Goal: Task Accomplishment & Management: Use online tool/utility

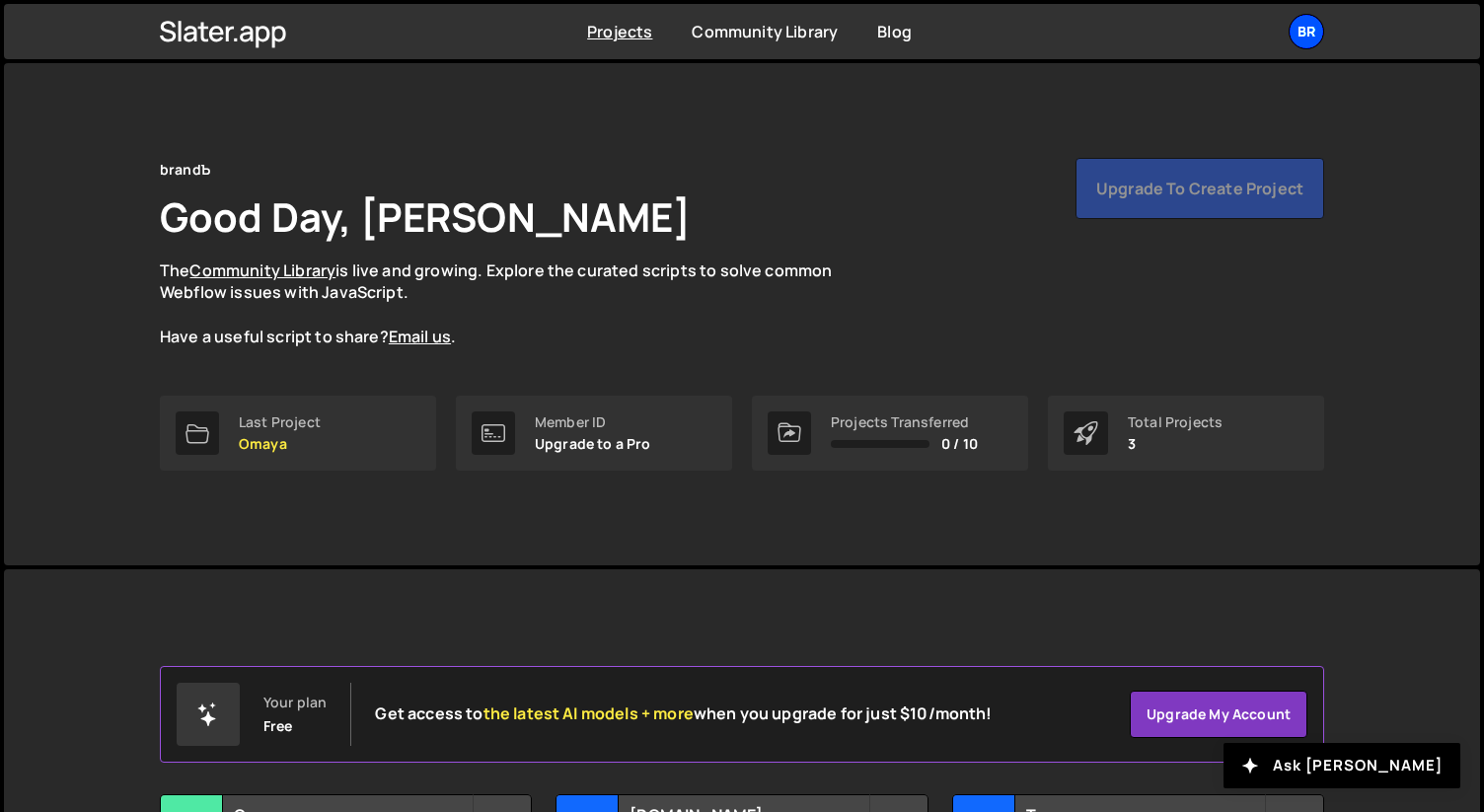
click at [1305, 26] on div "br" at bounding box center [1307, 32] width 36 height 36
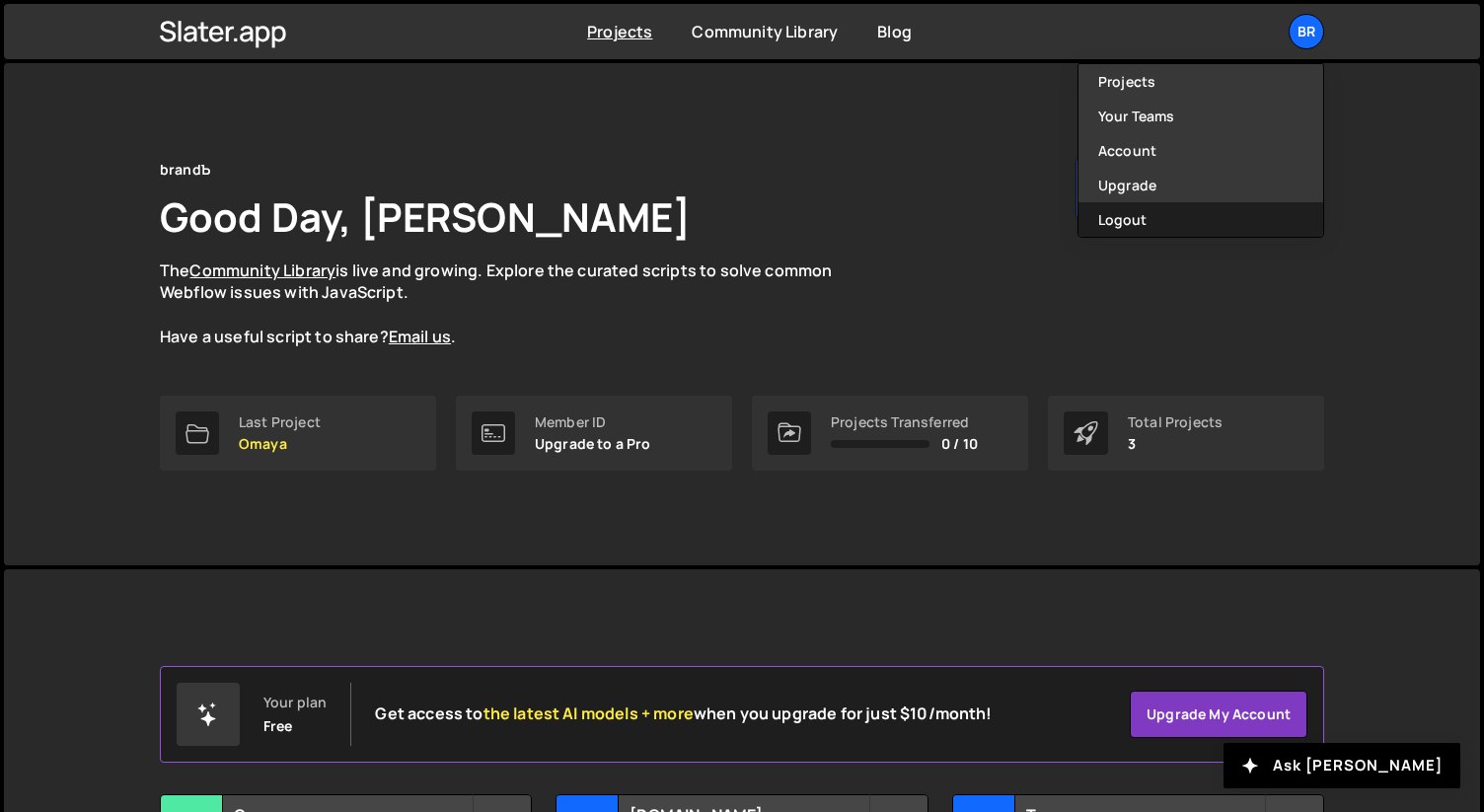
click at [1151, 207] on button "Logout" at bounding box center [1201, 219] width 245 height 35
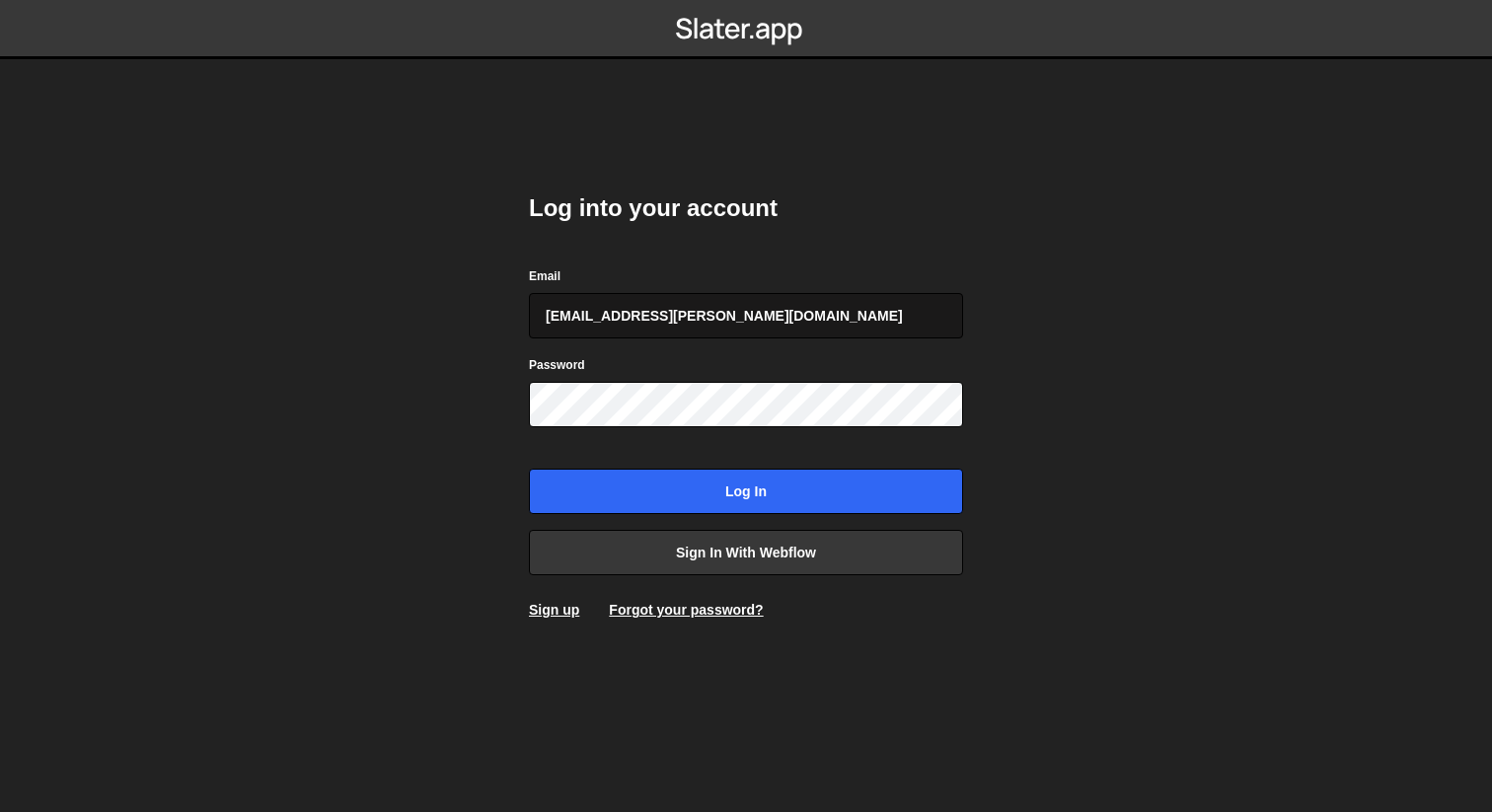
click at [690, 315] on input "georgi@branda.bg" at bounding box center [746, 315] width 434 height 45
type input "gdtsonev@gmail.com"
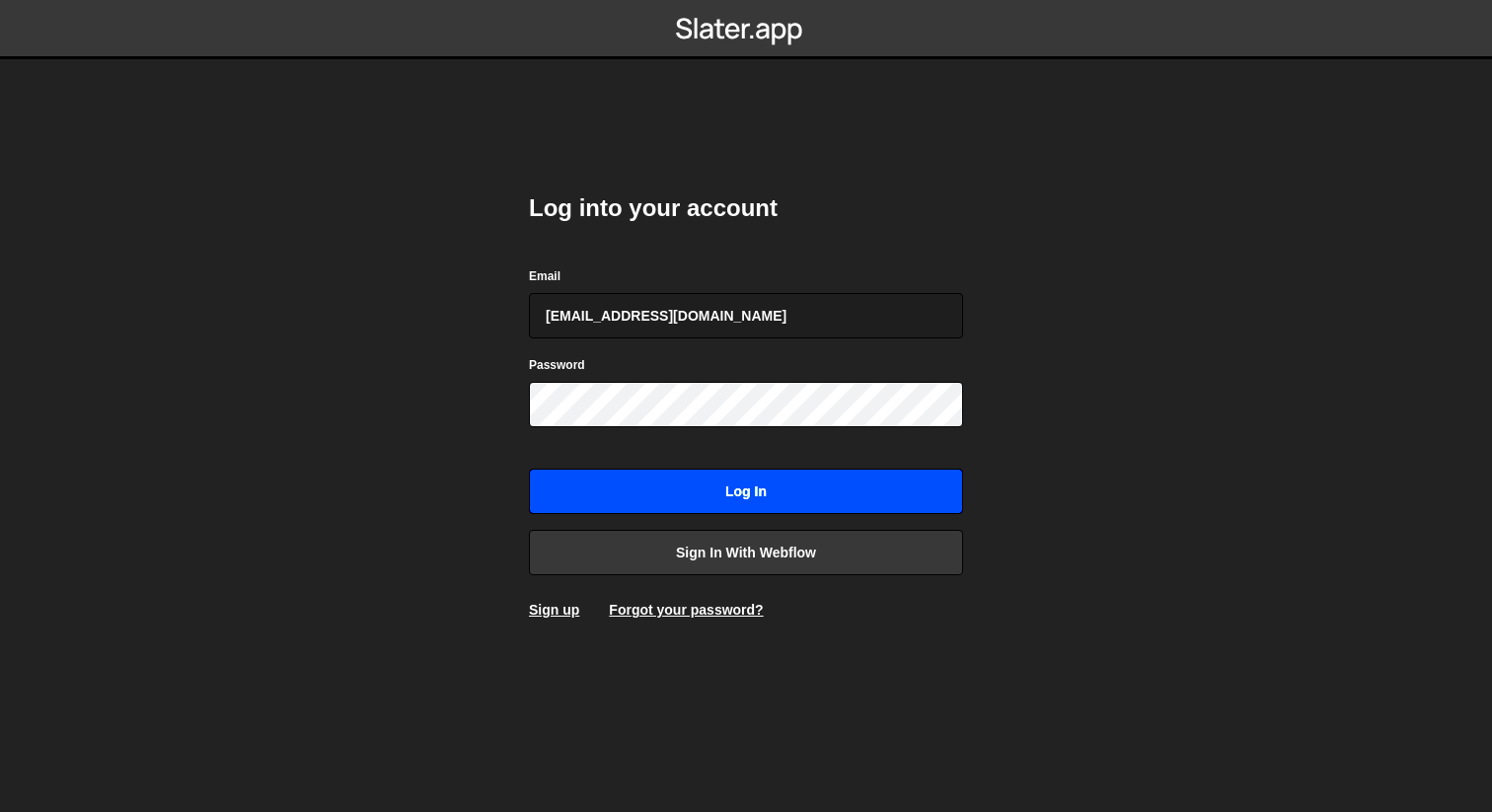
click at [749, 483] on input "Log in" at bounding box center [746, 491] width 434 height 45
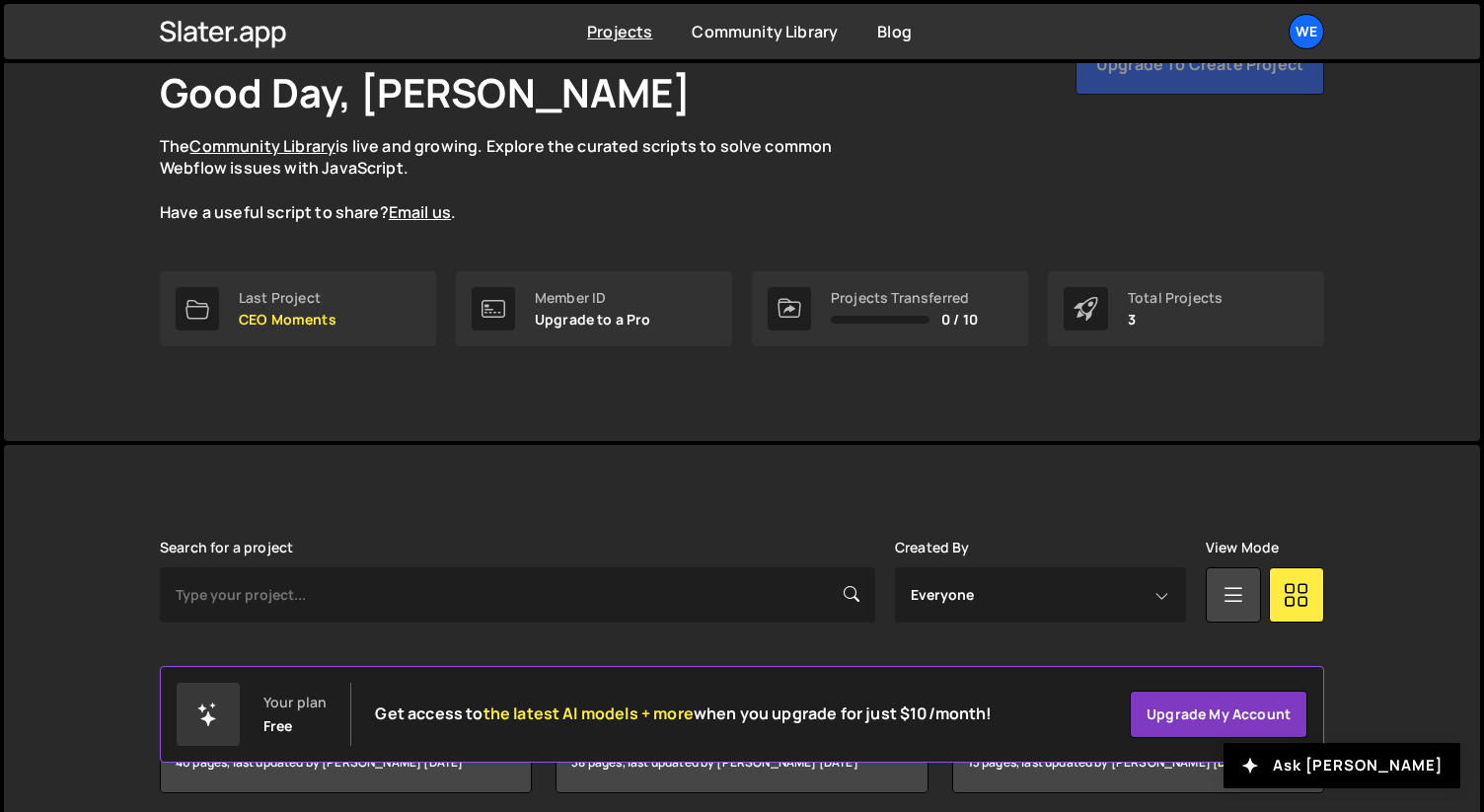
scroll to position [203, 0]
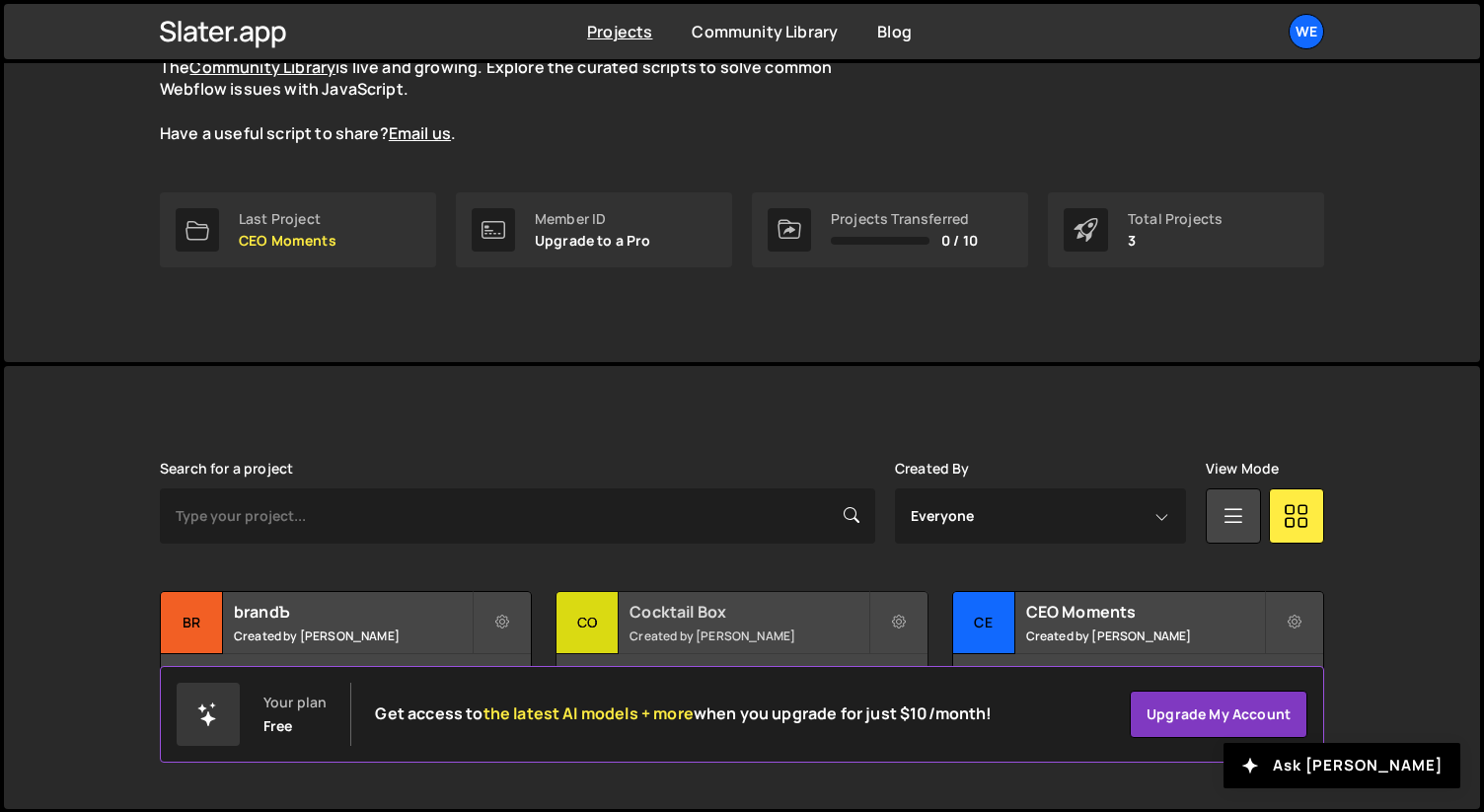
click at [753, 601] on h2 "Cocktail Box" at bounding box center [749, 612] width 238 height 22
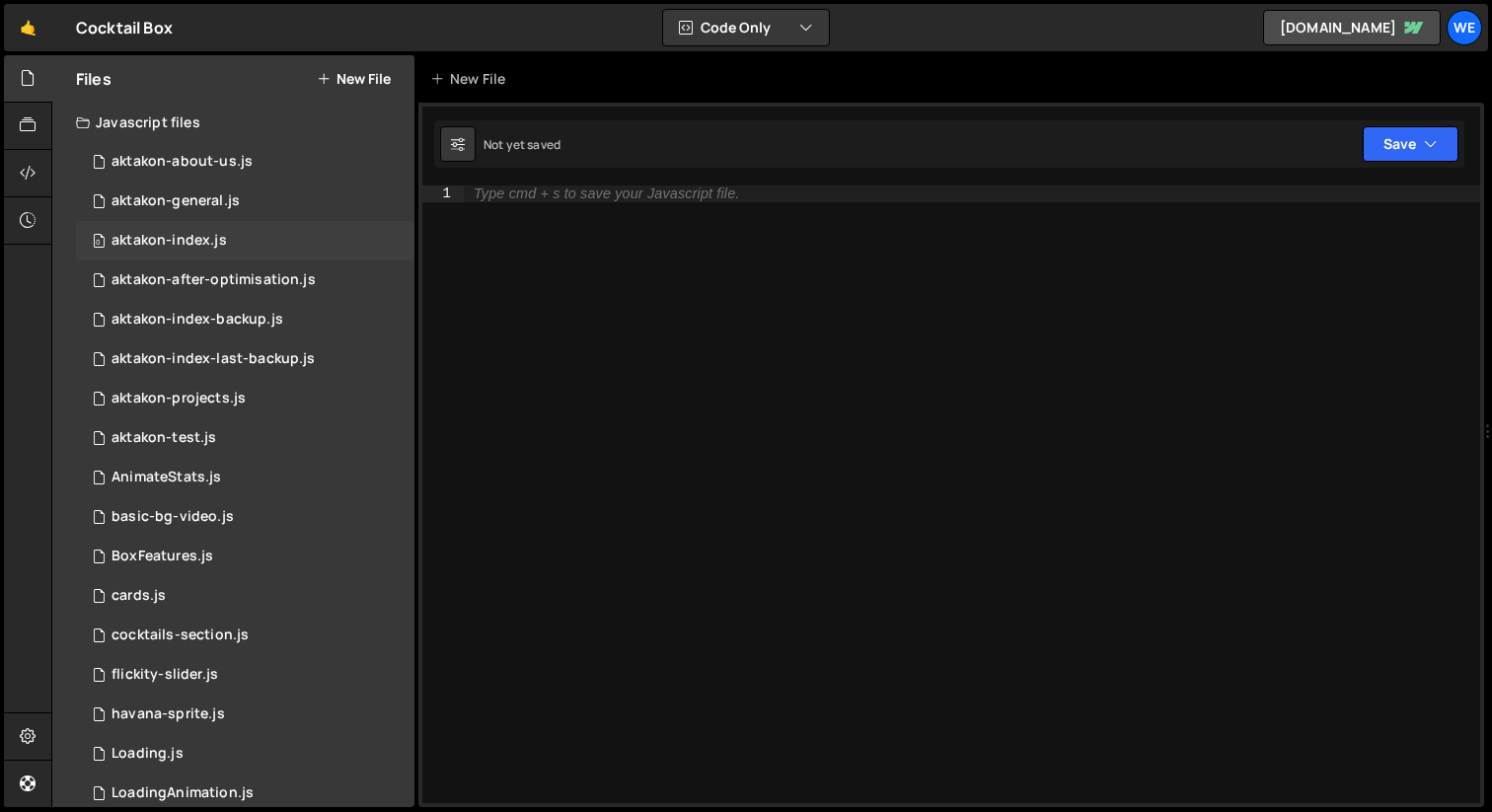
click at [219, 235] on div "aktakon-index.js" at bounding box center [169, 241] width 115 height 18
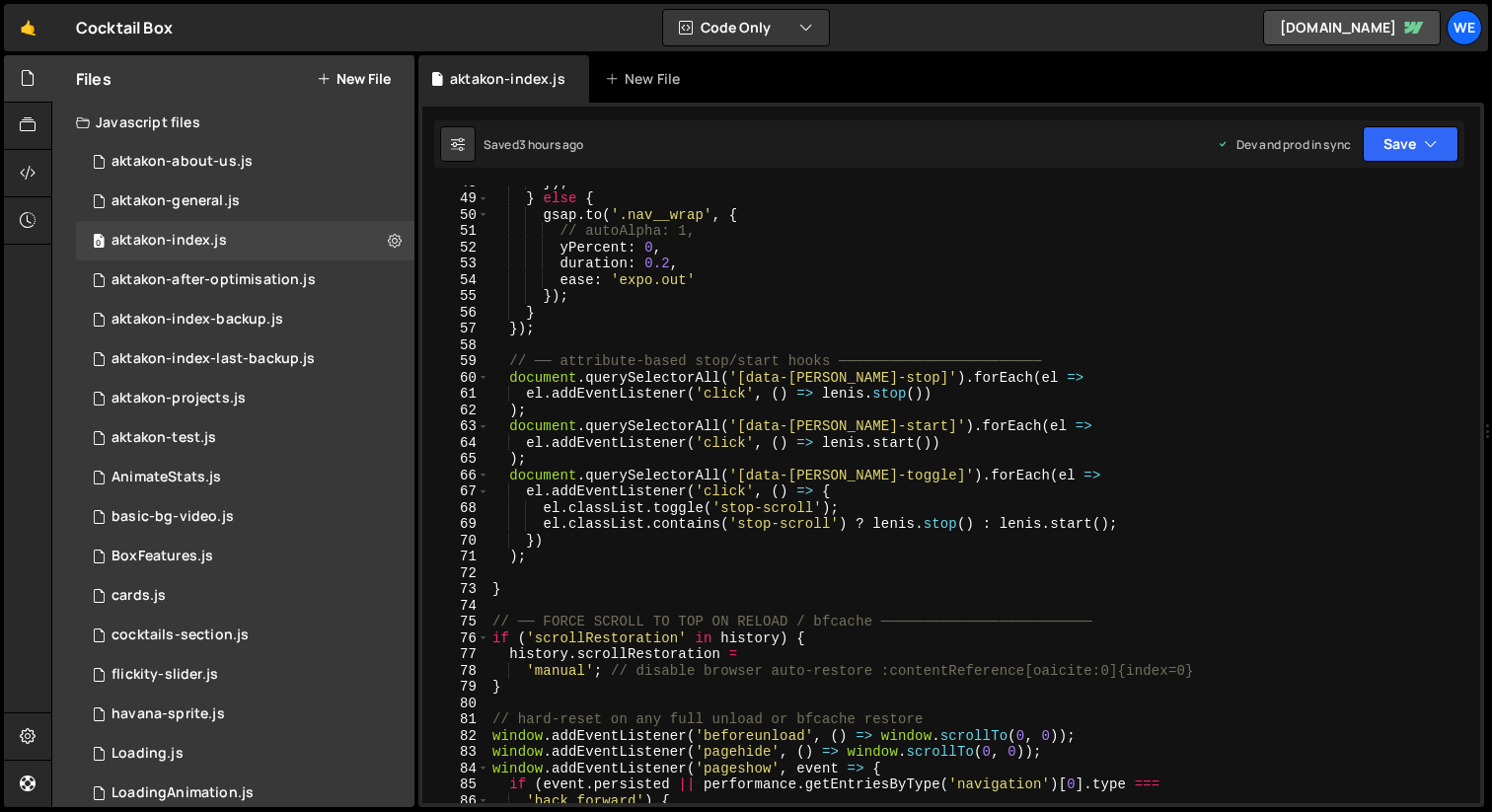
scroll to position [1016, 0]
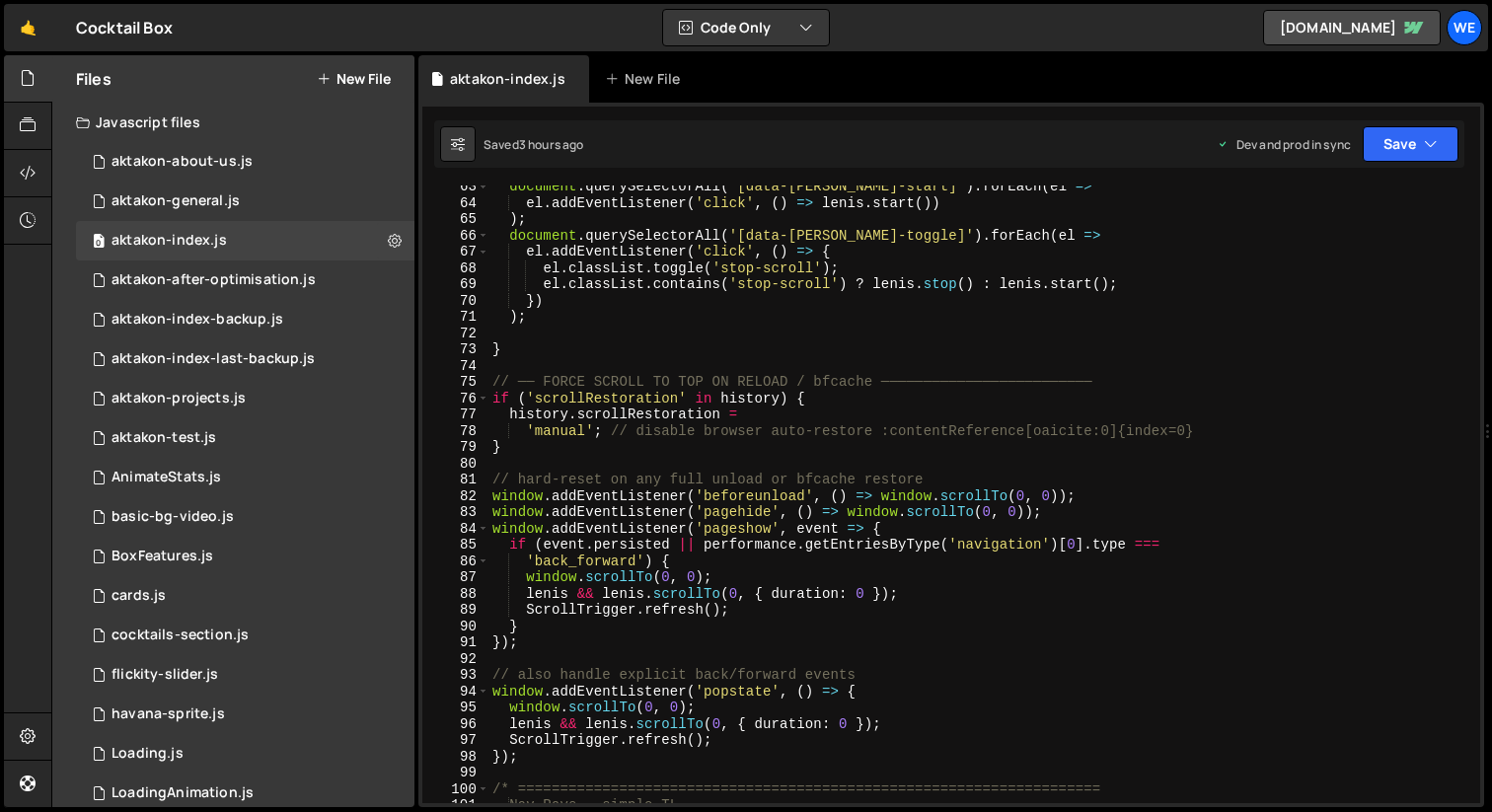
type textarea "'manual'; // disable browser auto-restore :contentReference[oaicite:0]{index=0}"
click at [823, 433] on div "document . querySelectorAll ( '[data-[PERSON_NAME]-start]' ) . forEach ( el => …" at bounding box center [980, 504] width 984 height 650
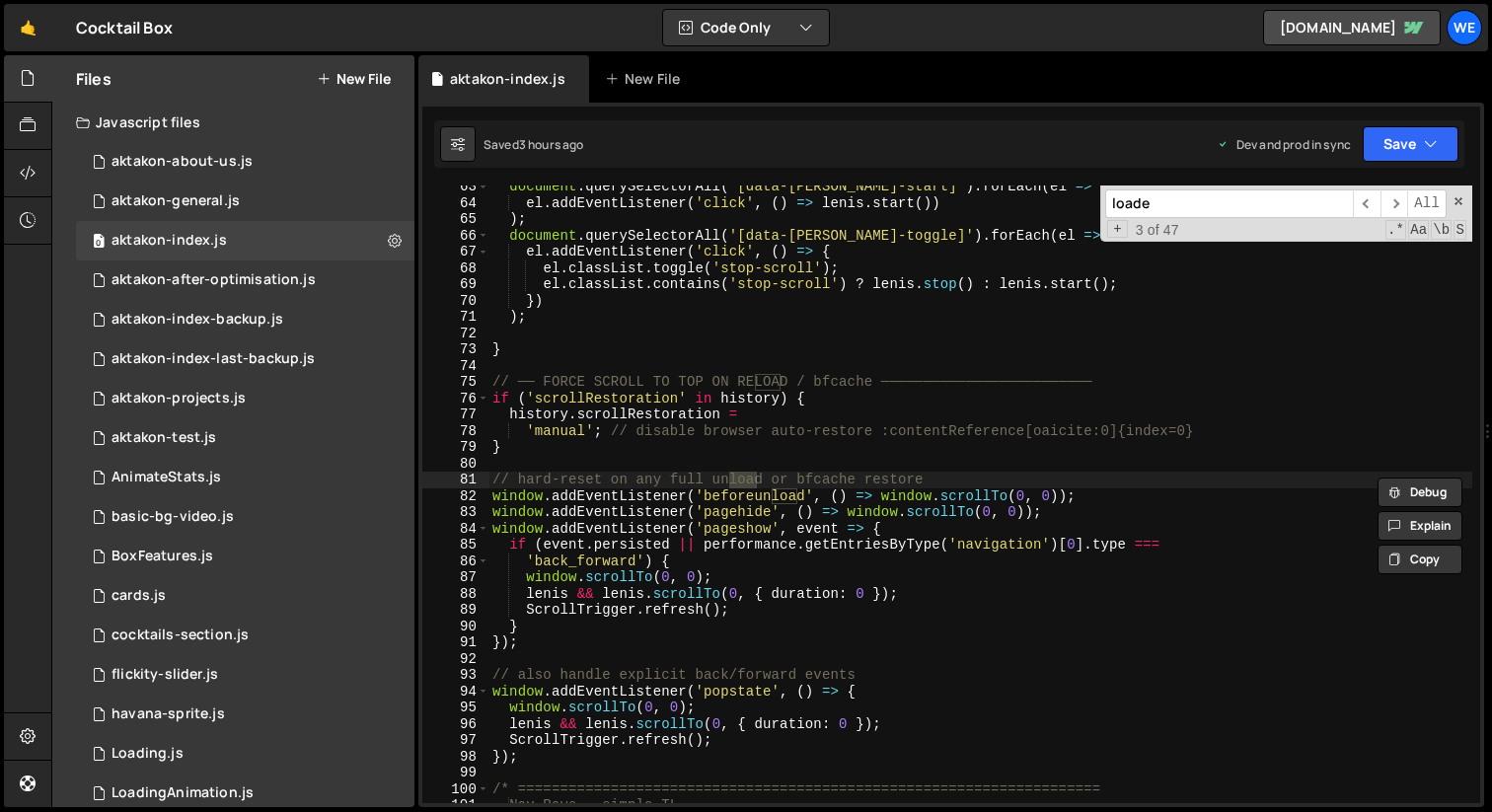
scroll to position [6350, 0]
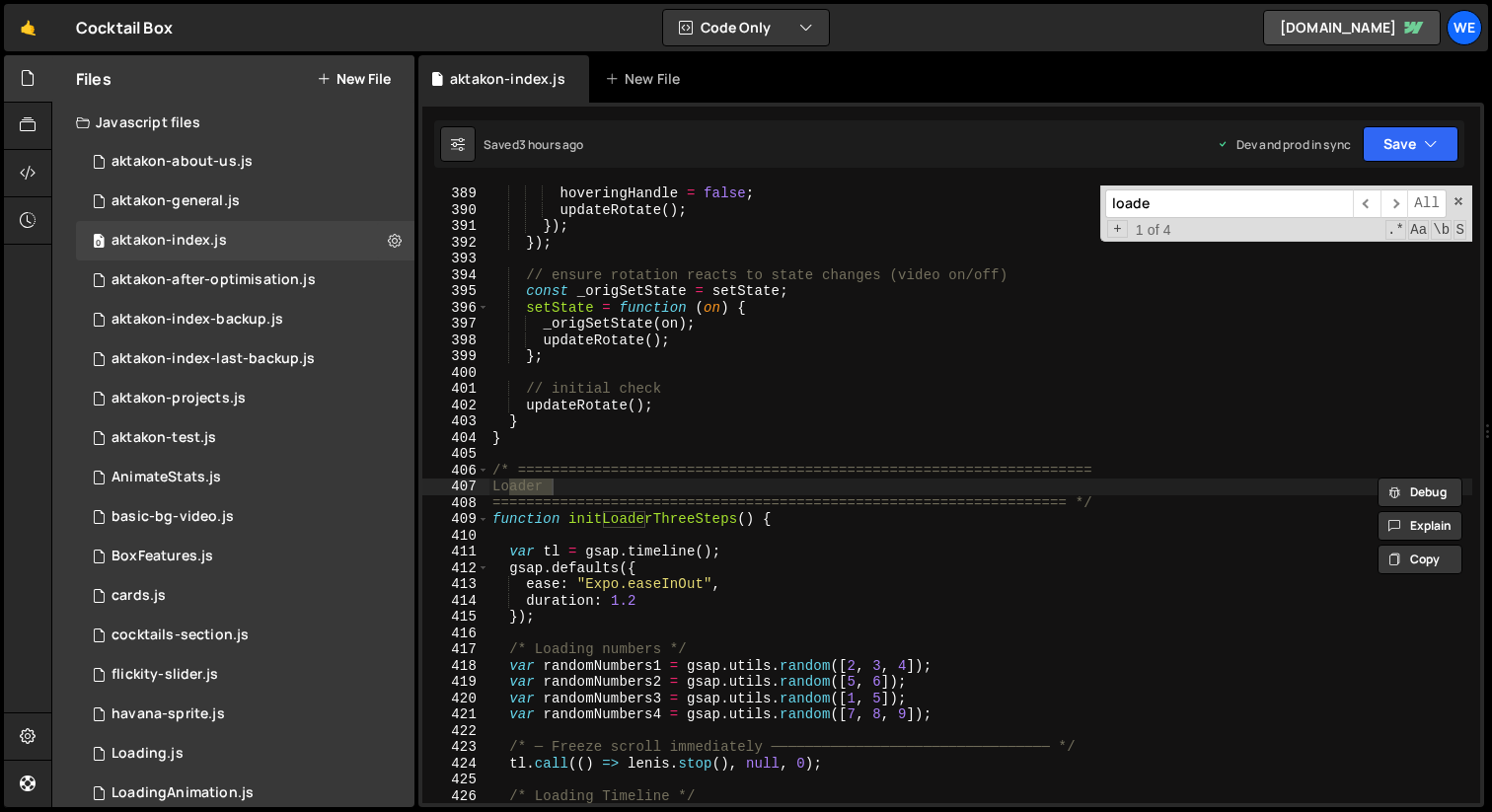
type input "loade"
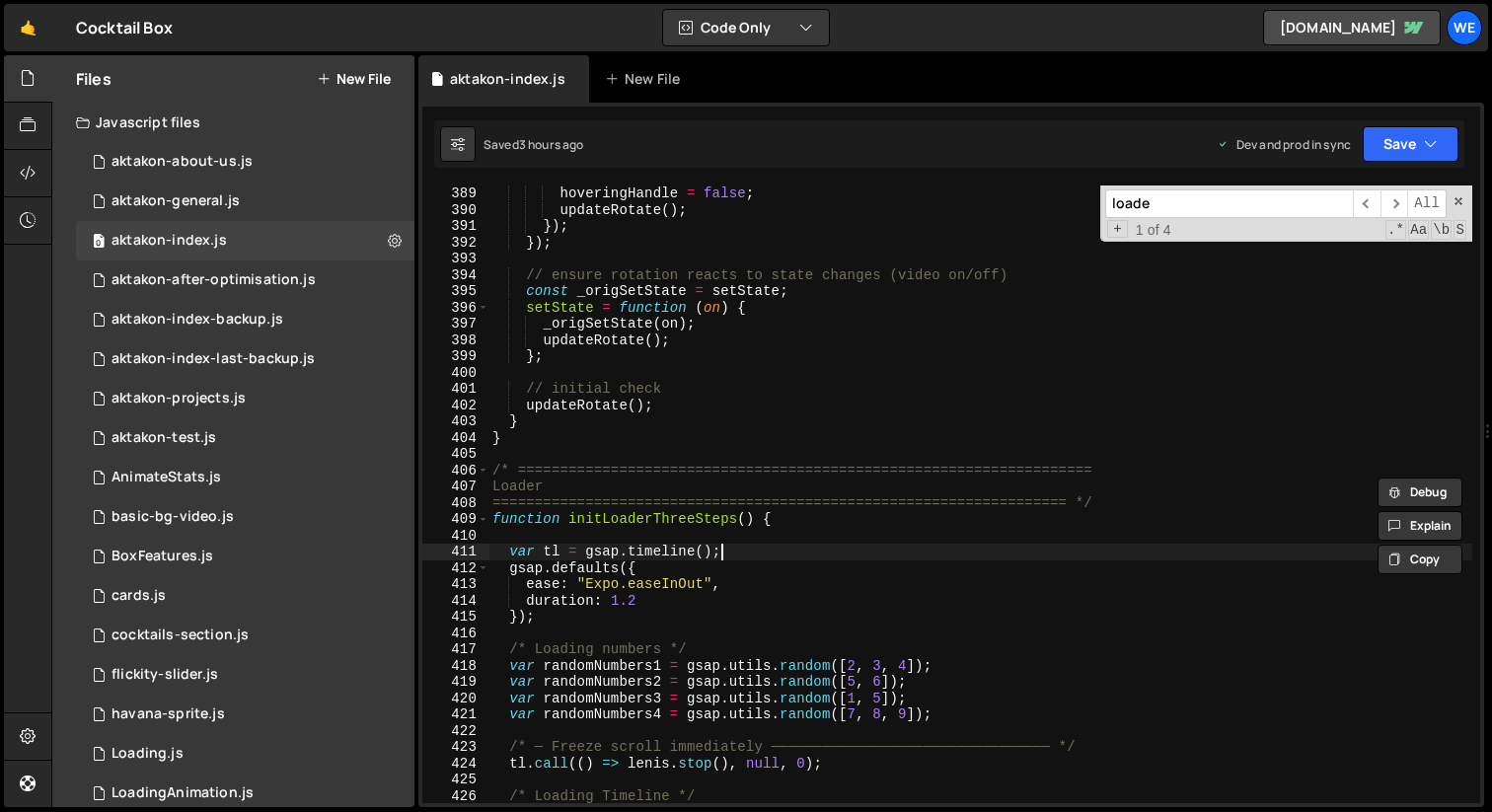
click at [825, 550] on div "hoveringHandle = false ; updateRotate ( ) ; }) ; }) ; // ensure rotation reacts…" at bounding box center [980, 511] width 984 height 650
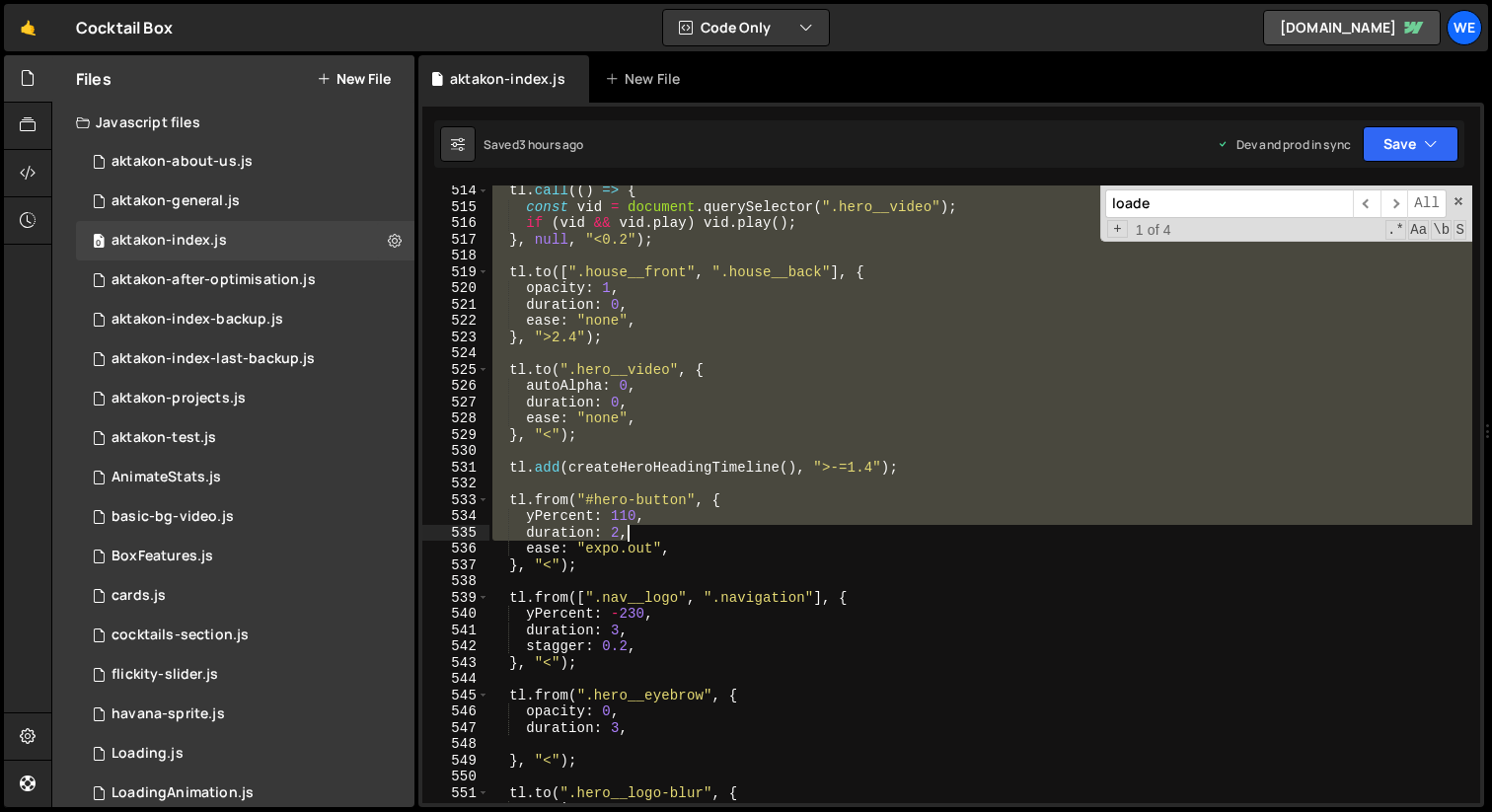
scroll to position [8808, 0]
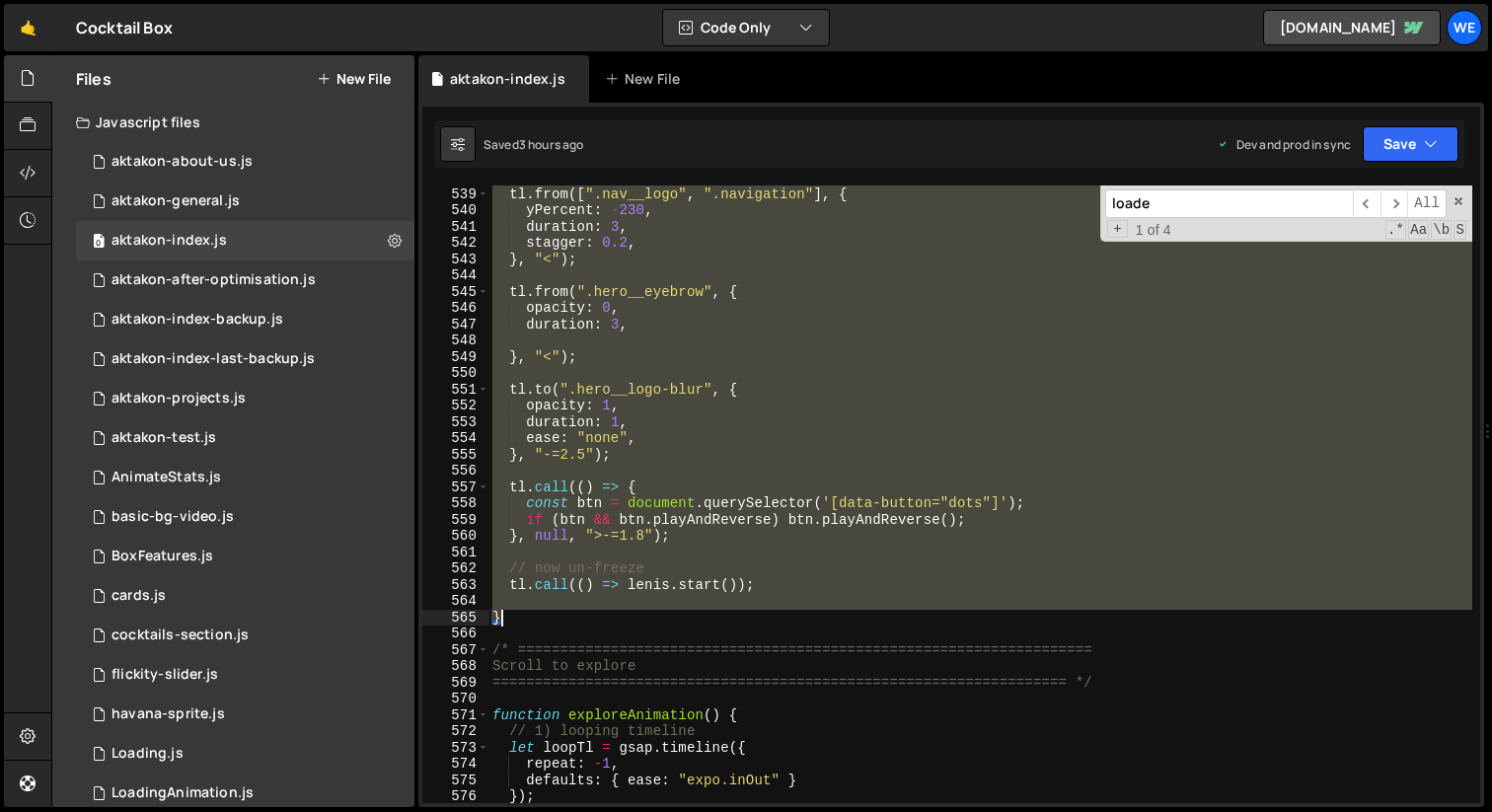
drag, startPoint x: 490, startPoint y: 467, endPoint x: 637, endPoint y: 614, distance: 207.9
click at [638, 616] on div "tl . from ([ ".nav__logo" , ".navigation" ] , { yPercent : - 230 , duration : 3…" at bounding box center [980, 495] width 984 height 650
click at [825, 292] on div "tl . from ([ ".nav__logo" , ".navigation" ] , { yPercent : - 230 , duration : 3…" at bounding box center [980, 495] width 984 height 618
type textarea "tl.from(".hero__eyebrow", {"
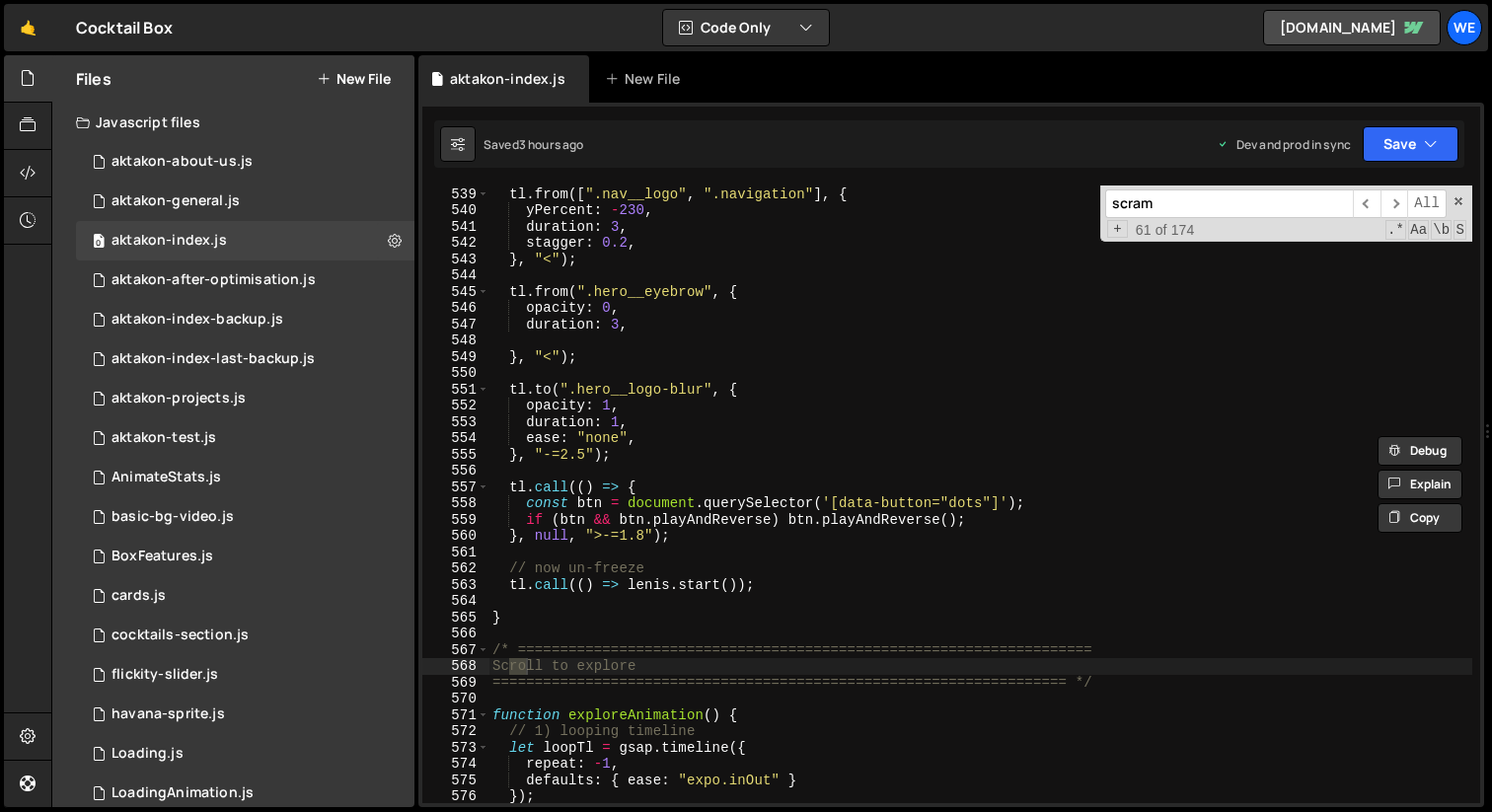
scroll to position [18610, 0]
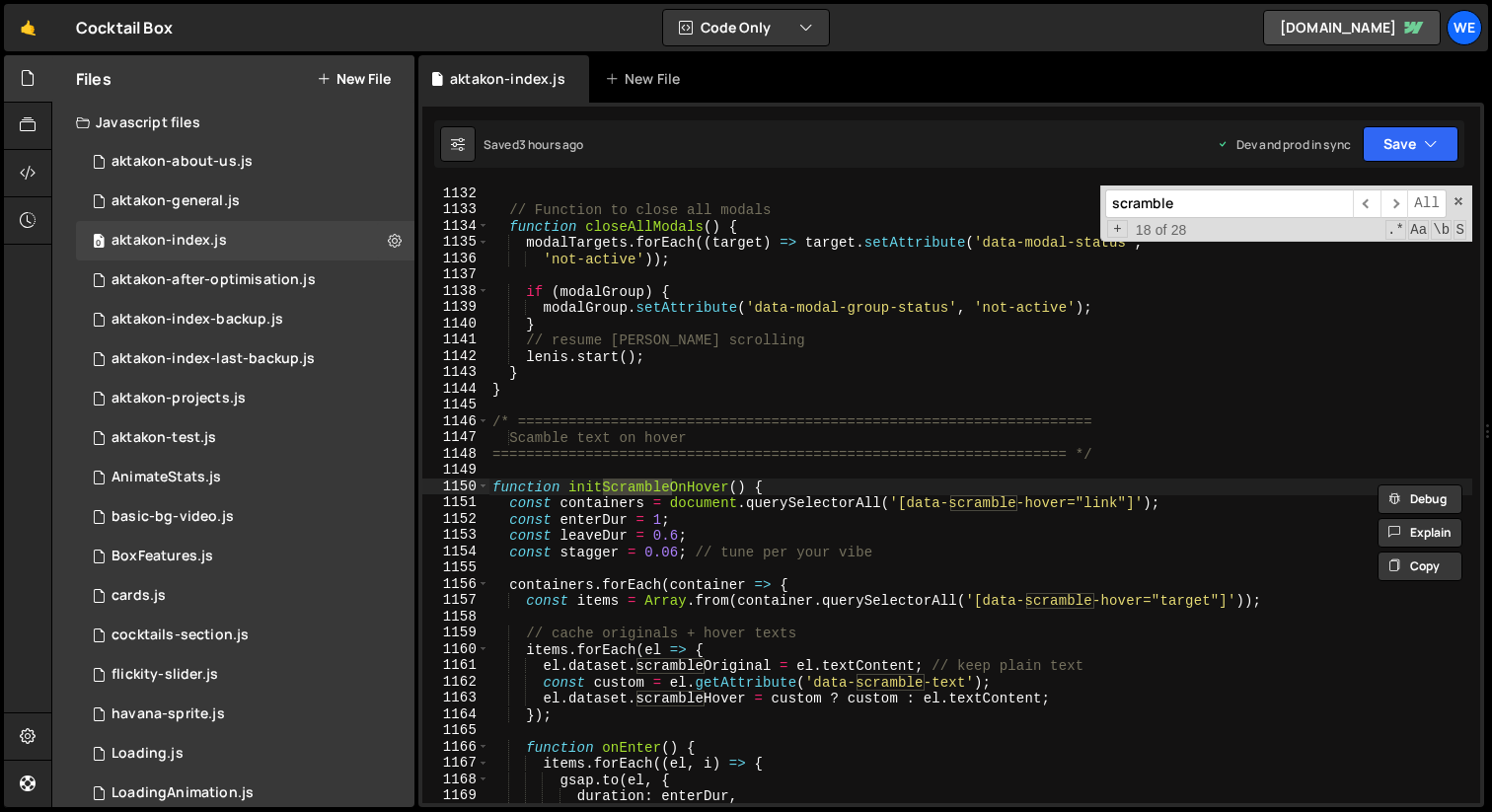
type input "scramble"
click at [883, 496] on div "// Function to close all modals function closeAllModals ( ) { modalTargets . fo…" at bounding box center [980, 511] width 984 height 650
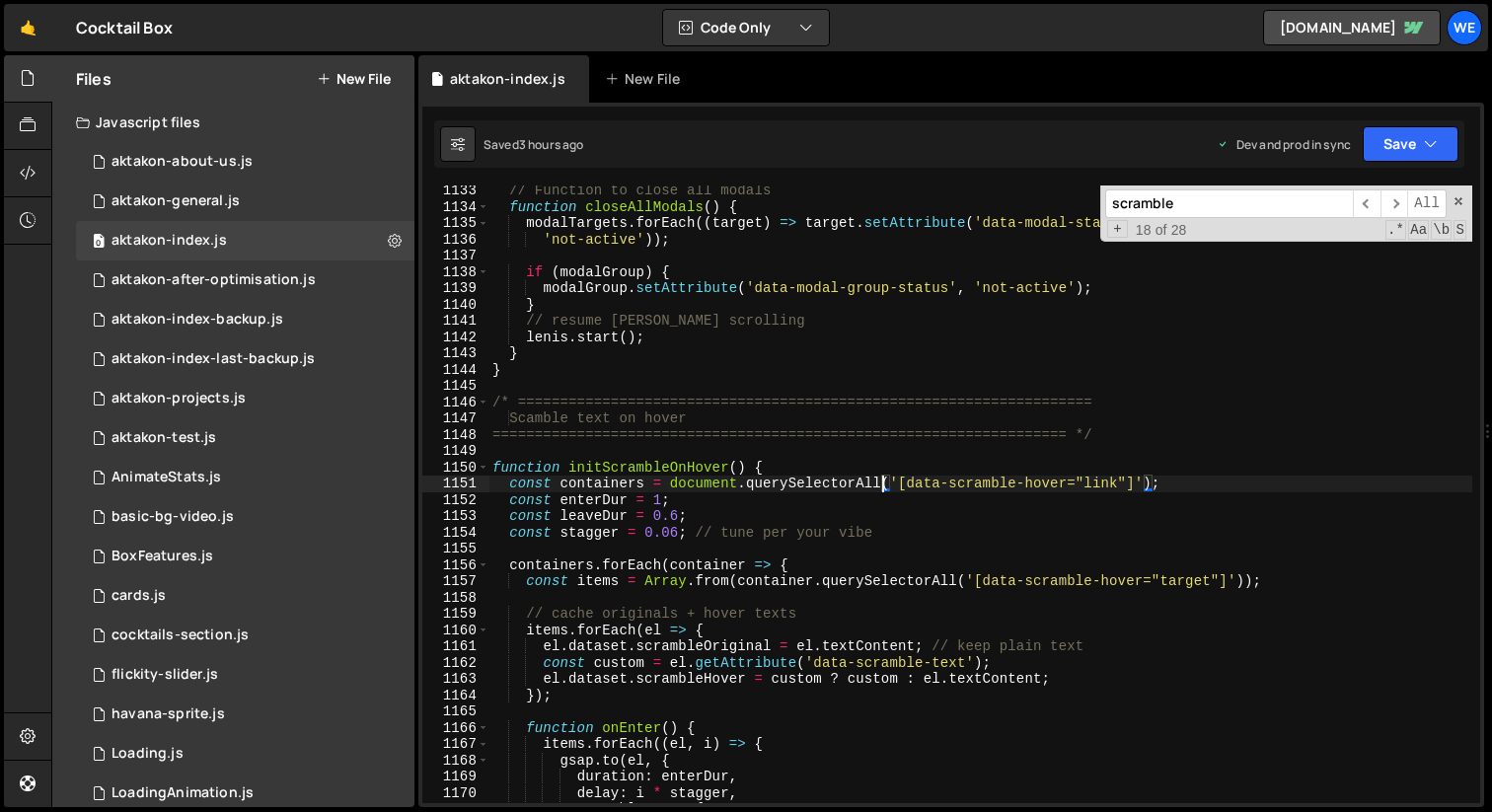
scroll to position [18629, 0]
click at [796, 461] on div "// Function to close all modals function closeAllModals ( ) { modalTargets . fo…" at bounding box center [980, 508] width 984 height 650
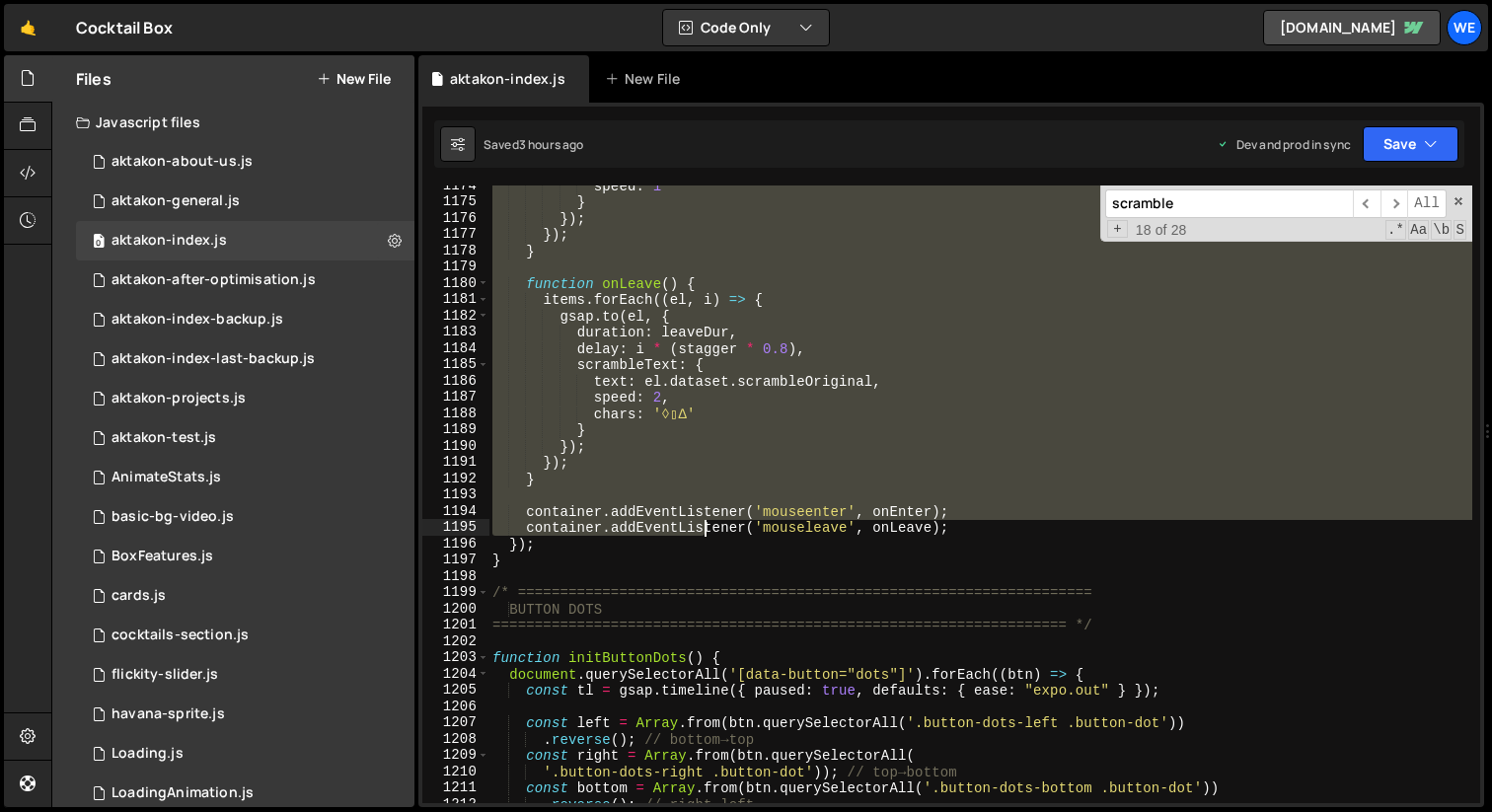
scroll to position [19302, 0]
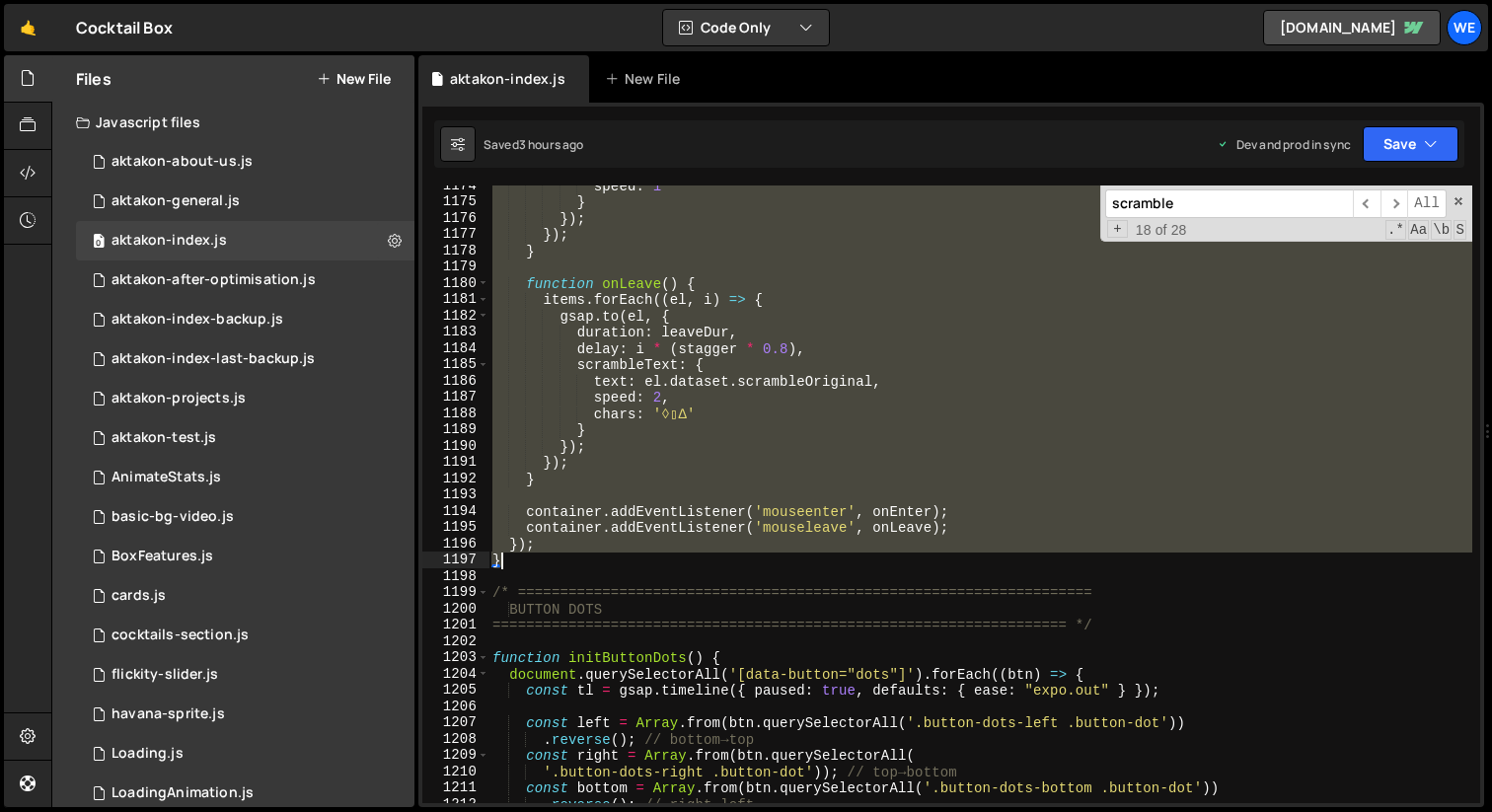
drag, startPoint x: 493, startPoint y: 469, endPoint x: 602, endPoint y: 562, distance: 143.4
click at [602, 562] on div "speed : 1 } }) ; }) ; } function onLeave ( ) { items . forEach (( el , i ) => {…" at bounding box center [980, 503] width 984 height 650
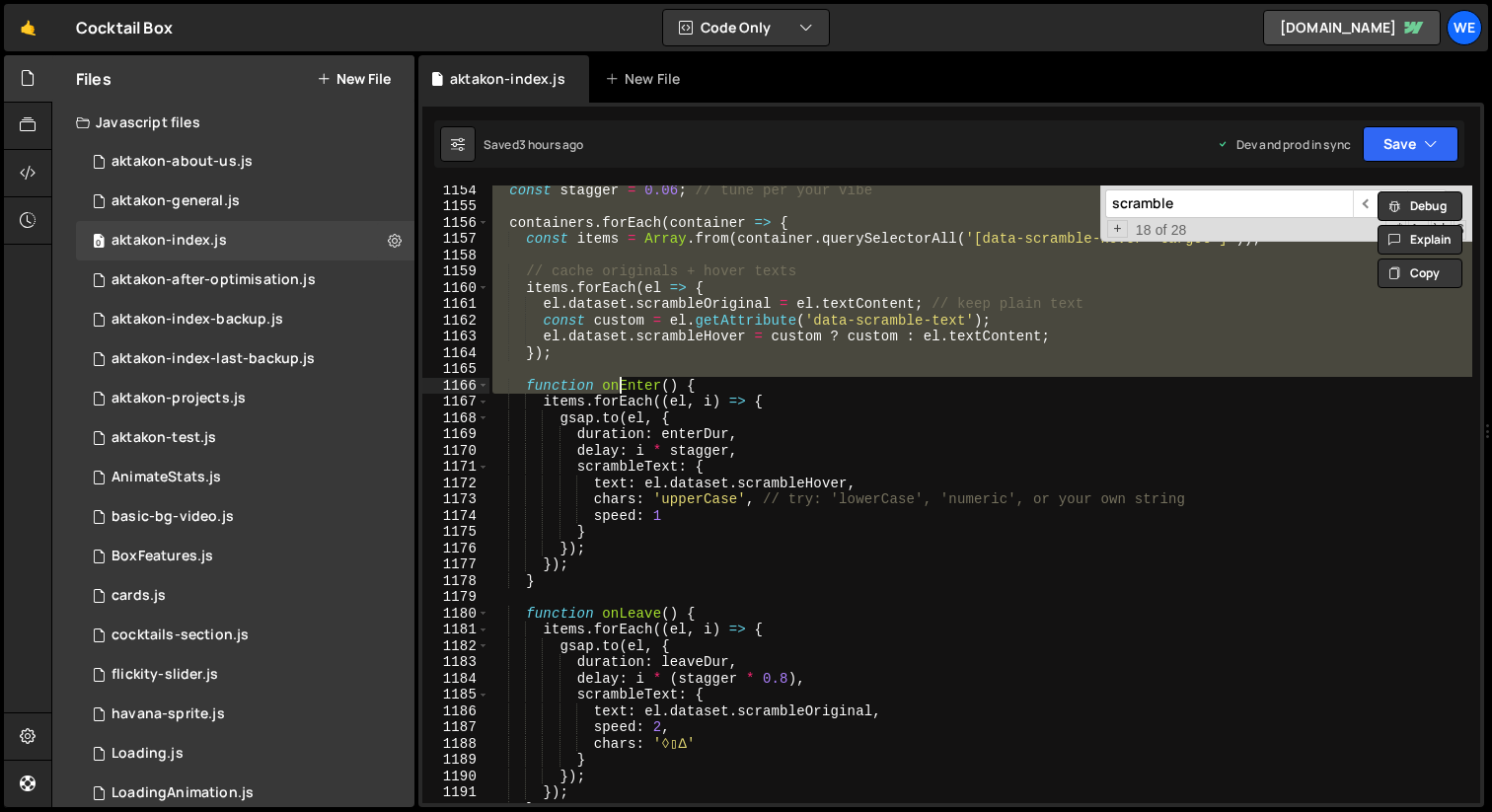
scroll to position [19356, 0]
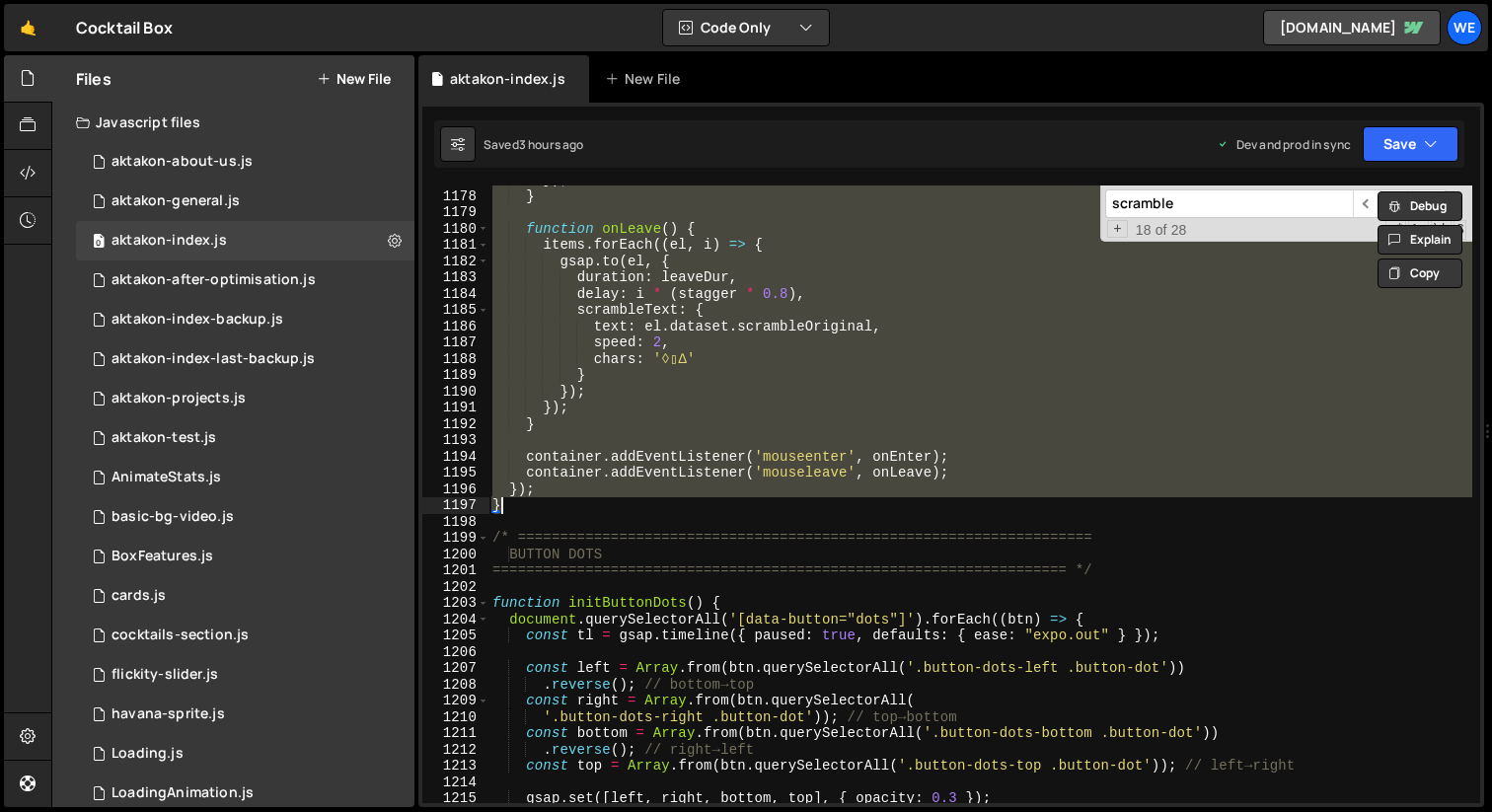
drag, startPoint x: 616, startPoint y: 339, endPoint x: 570, endPoint y: 498, distance: 165.2
click at [570, 498] on div "}) ; } function onLeave ( ) { items . forEach (( el , i ) => { gsap . to ( el ,…" at bounding box center [980, 497] width 984 height 650
click at [896, 505] on div "}) ; } function onLeave ( ) { items . forEach (( el , i ) => { gsap . to ( el ,…" at bounding box center [980, 497] width 984 height 650
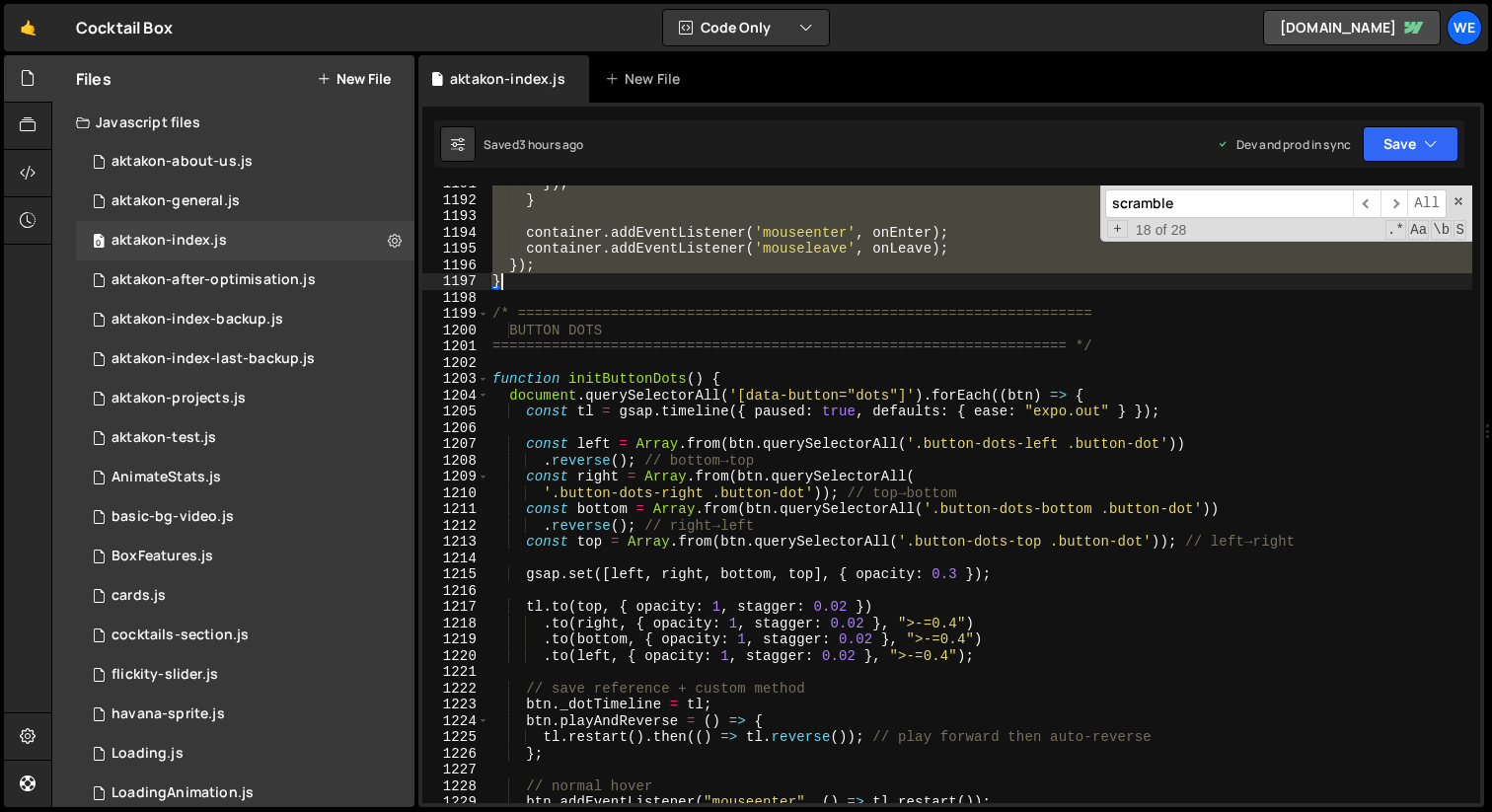
click at [907, 535] on div "}) ; } container . addEventListener ( 'mouseenter' , onEnter ) ; container . ad…" at bounding box center [980, 501] width 984 height 650
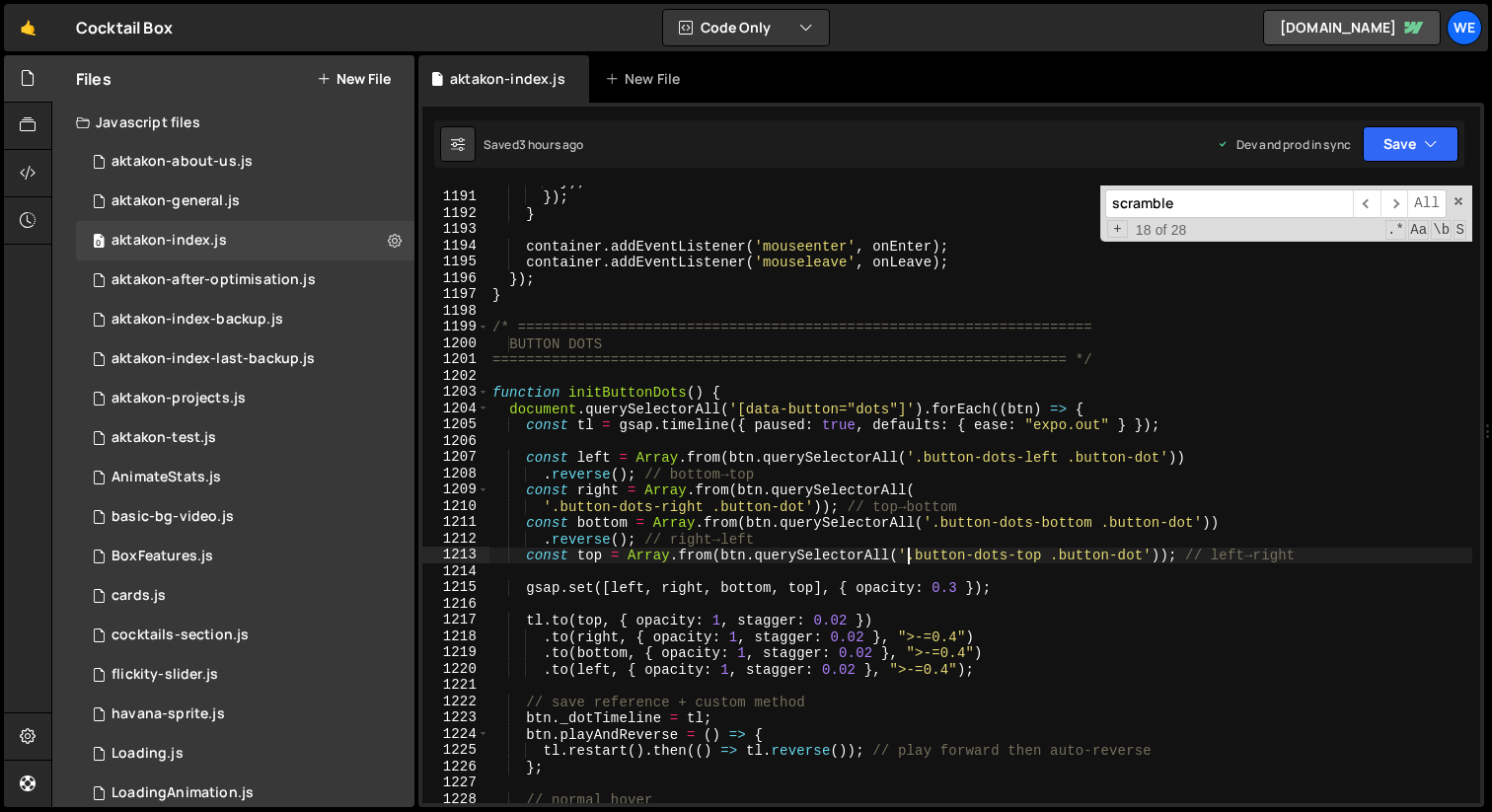
scroll to position [19173, 0]
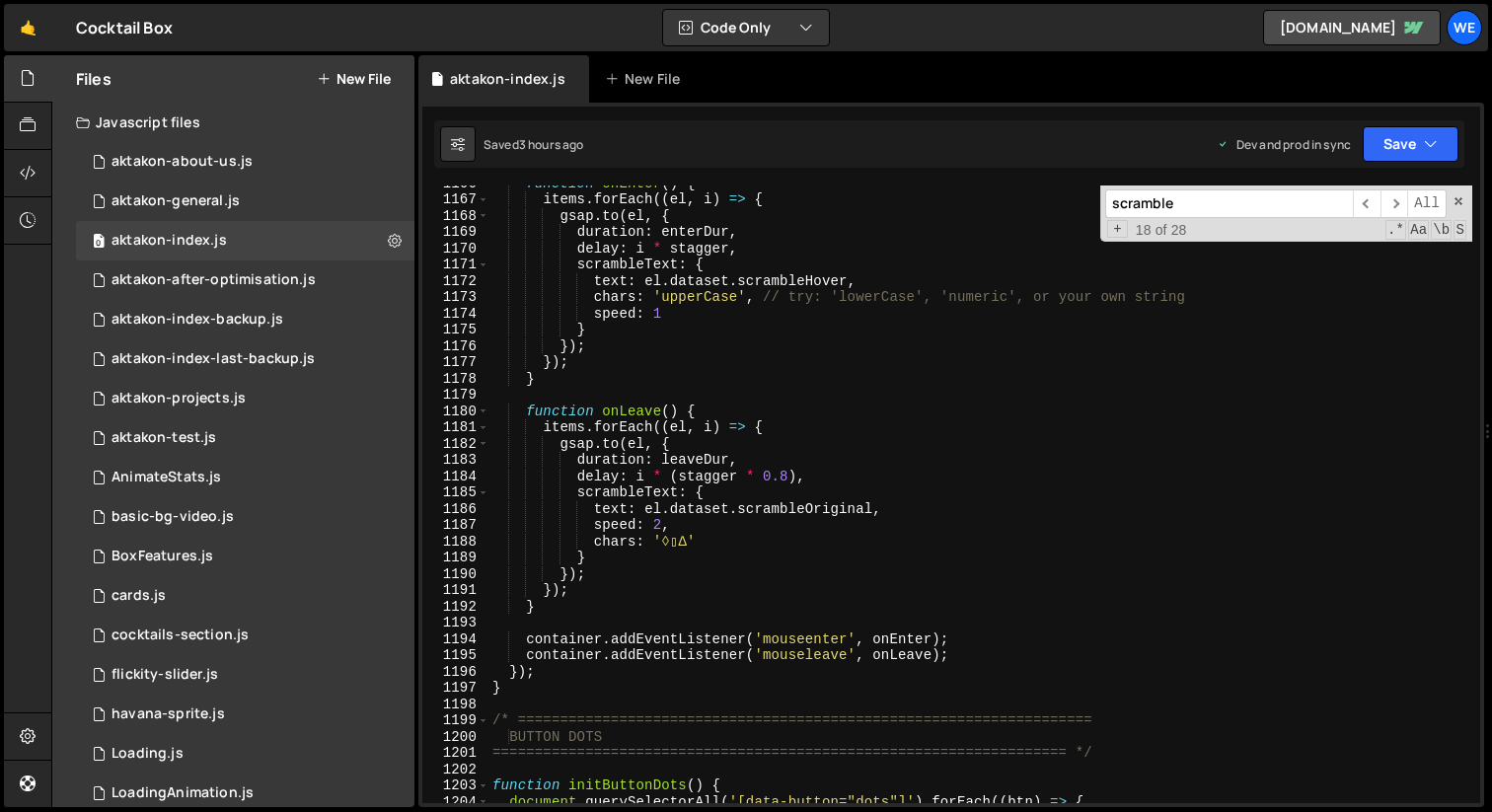
click at [1341, 200] on input "scramble" at bounding box center [1229, 203] width 248 height 29
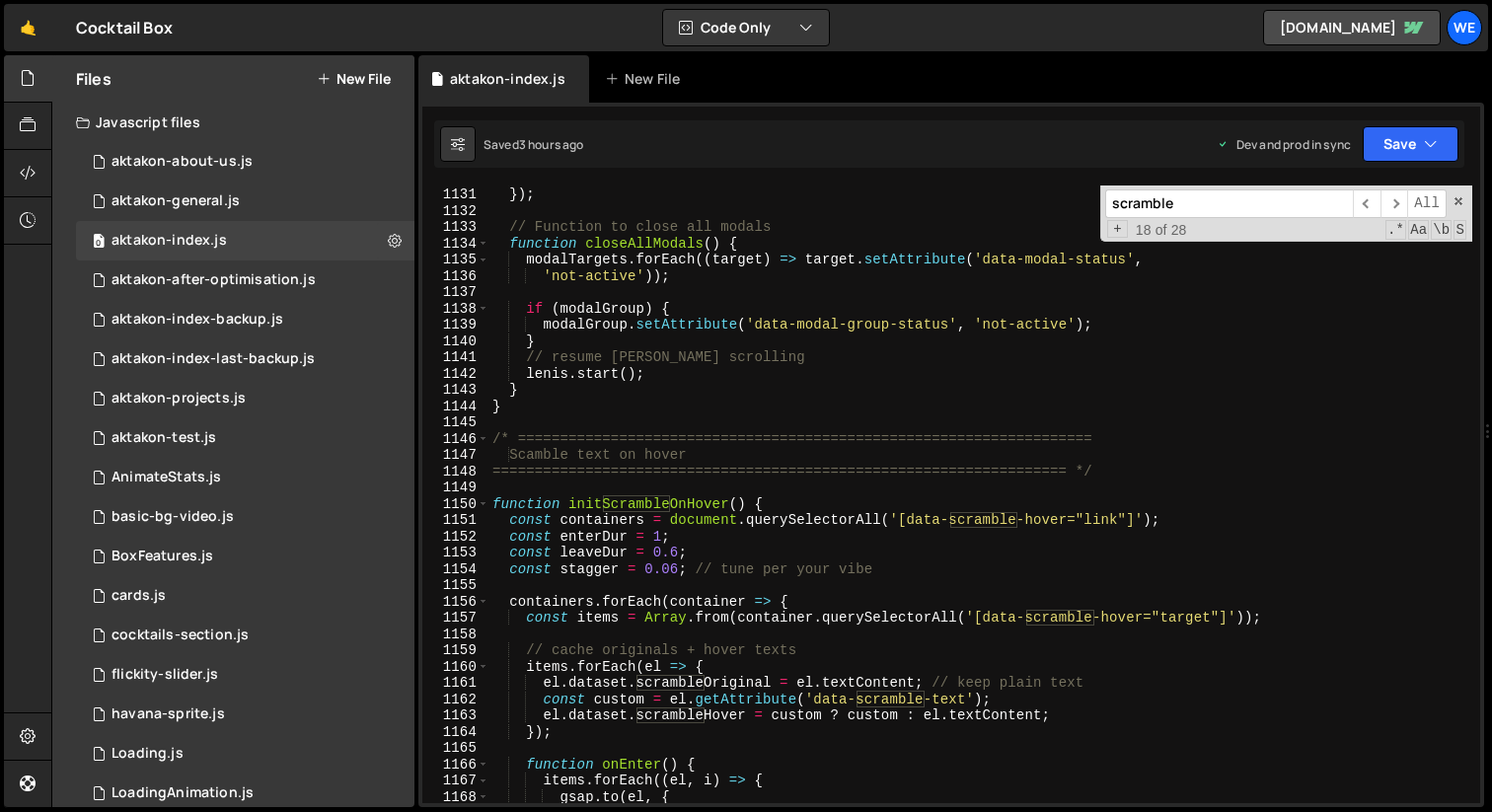
scroll to position [18592, 0]
click at [1365, 199] on span "​" at bounding box center [1367, 203] width 28 height 29
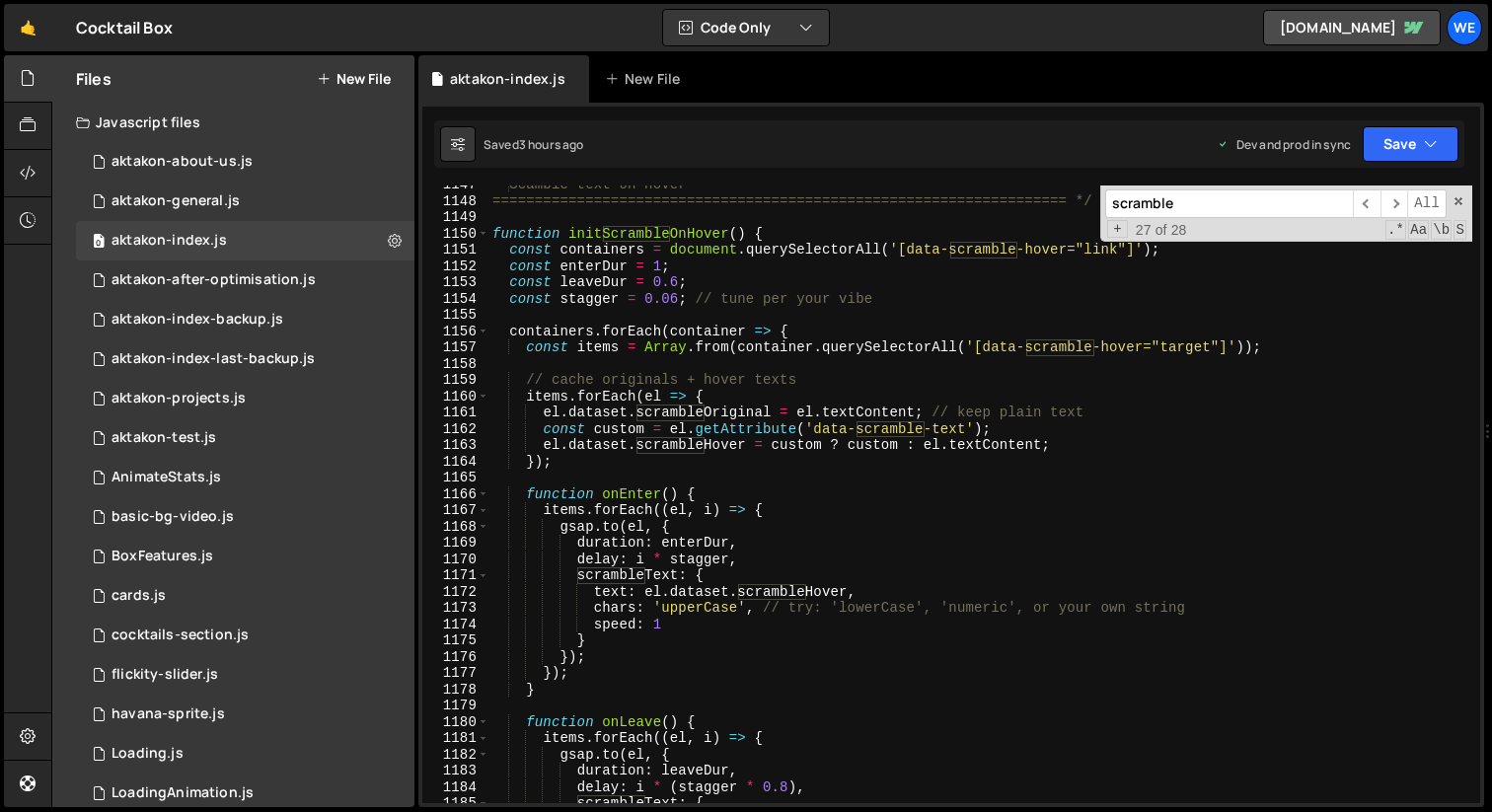
scroll to position [18861, 0]
click at [1376, 191] on span "​" at bounding box center [1367, 203] width 28 height 29
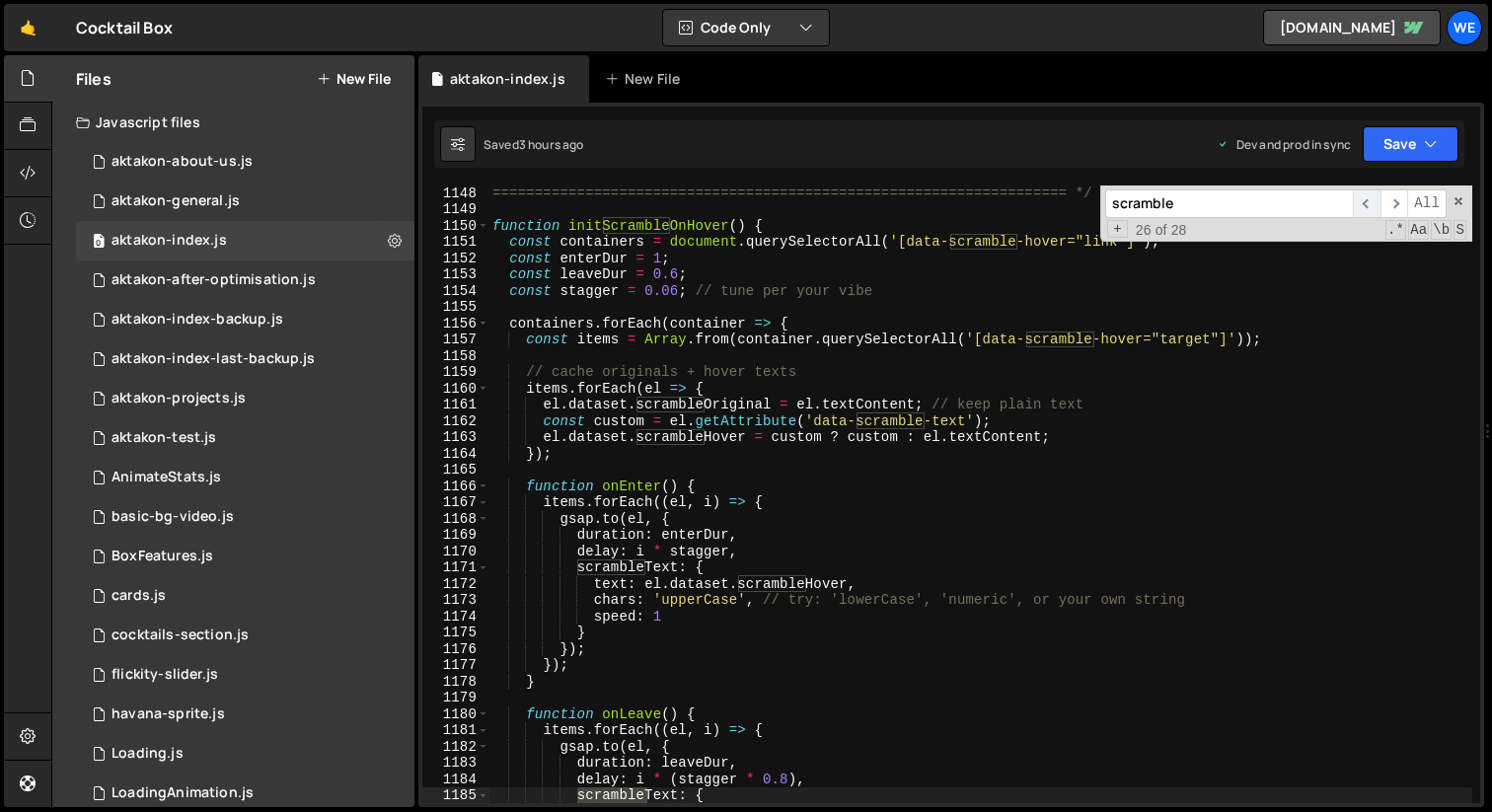
click at [1368, 199] on span "​" at bounding box center [1367, 203] width 28 height 29
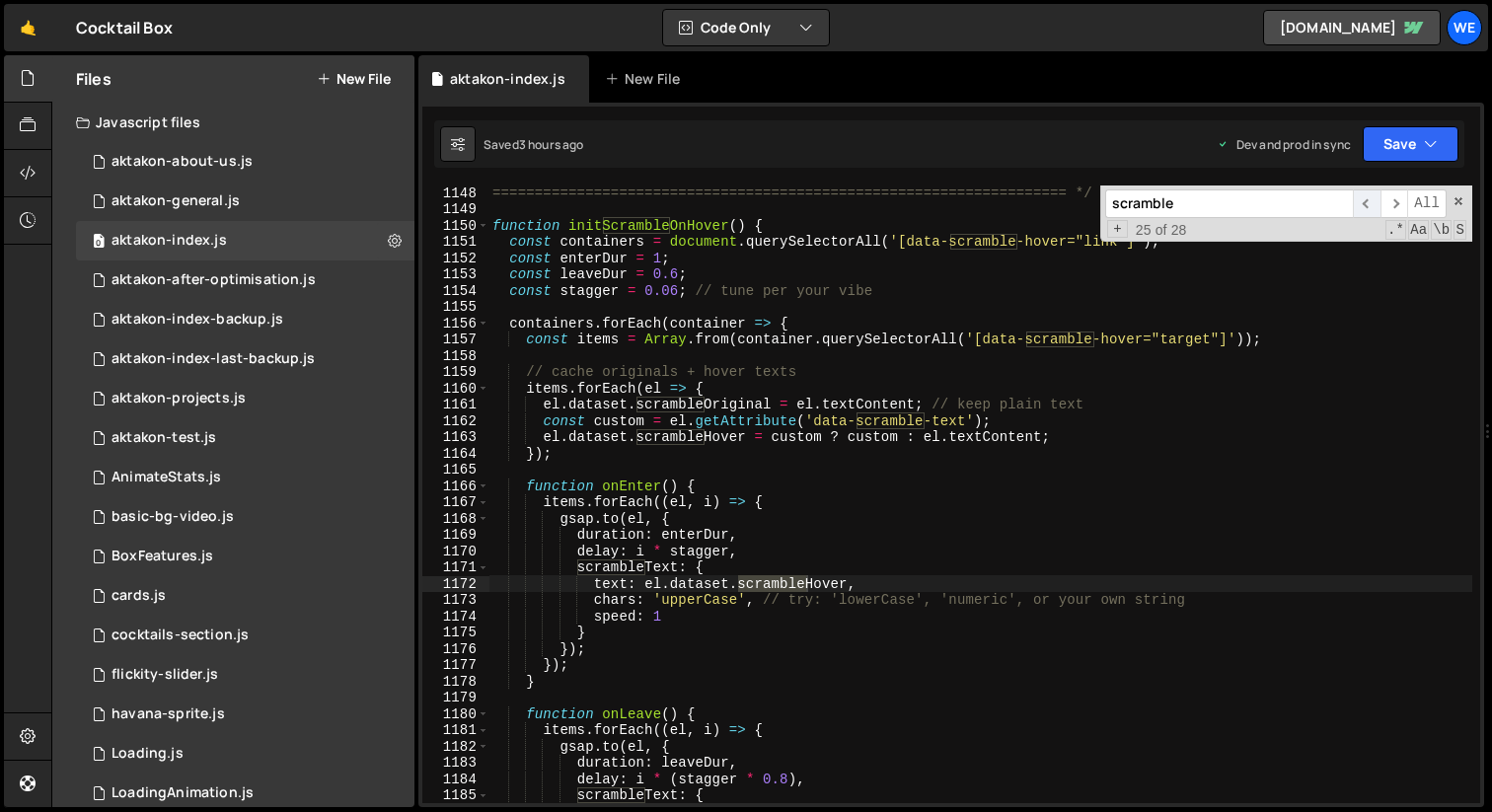
click at [1368, 200] on span "​" at bounding box center [1367, 203] width 28 height 29
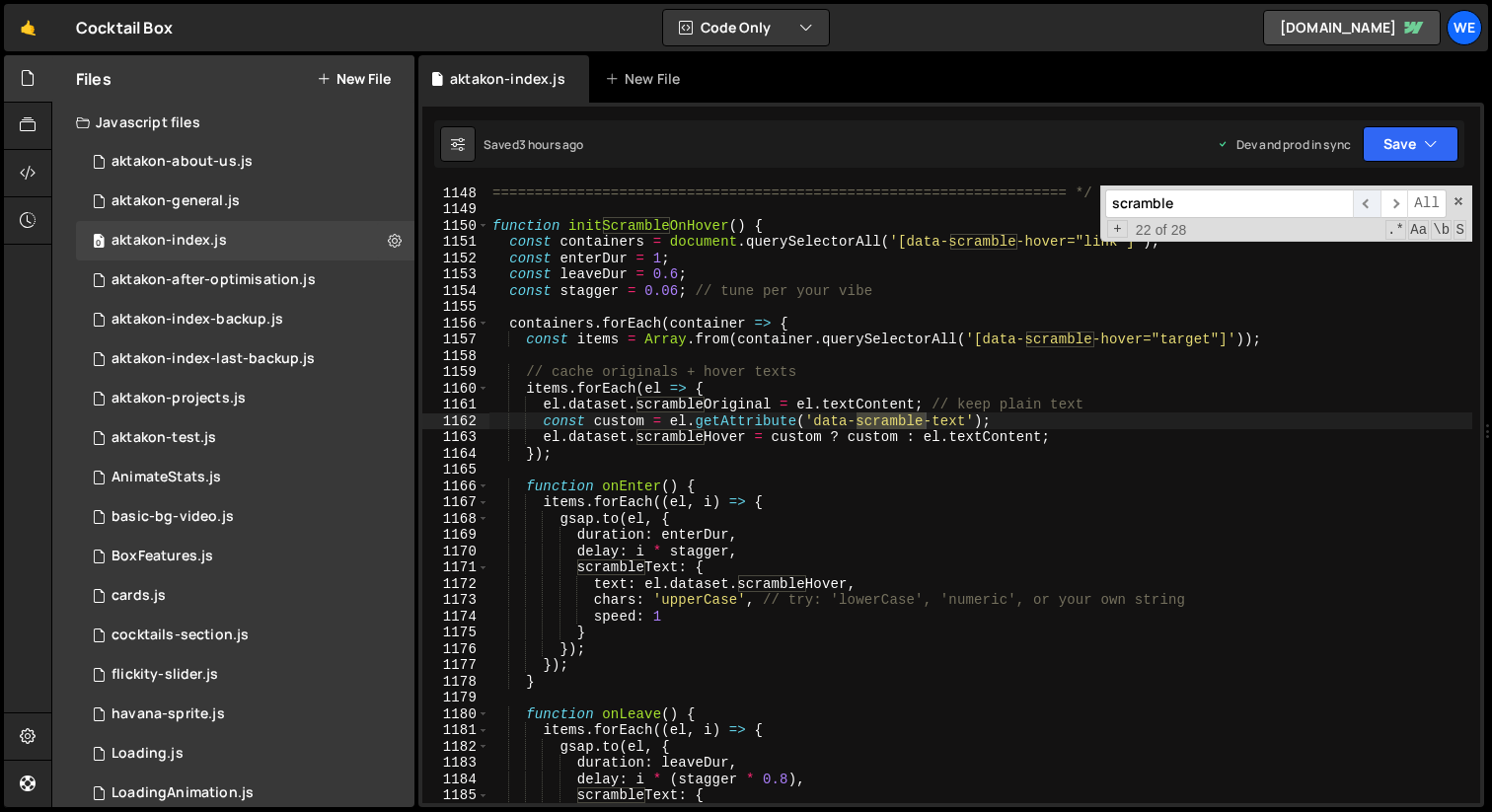
click at [1368, 200] on span "​" at bounding box center [1367, 203] width 28 height 29
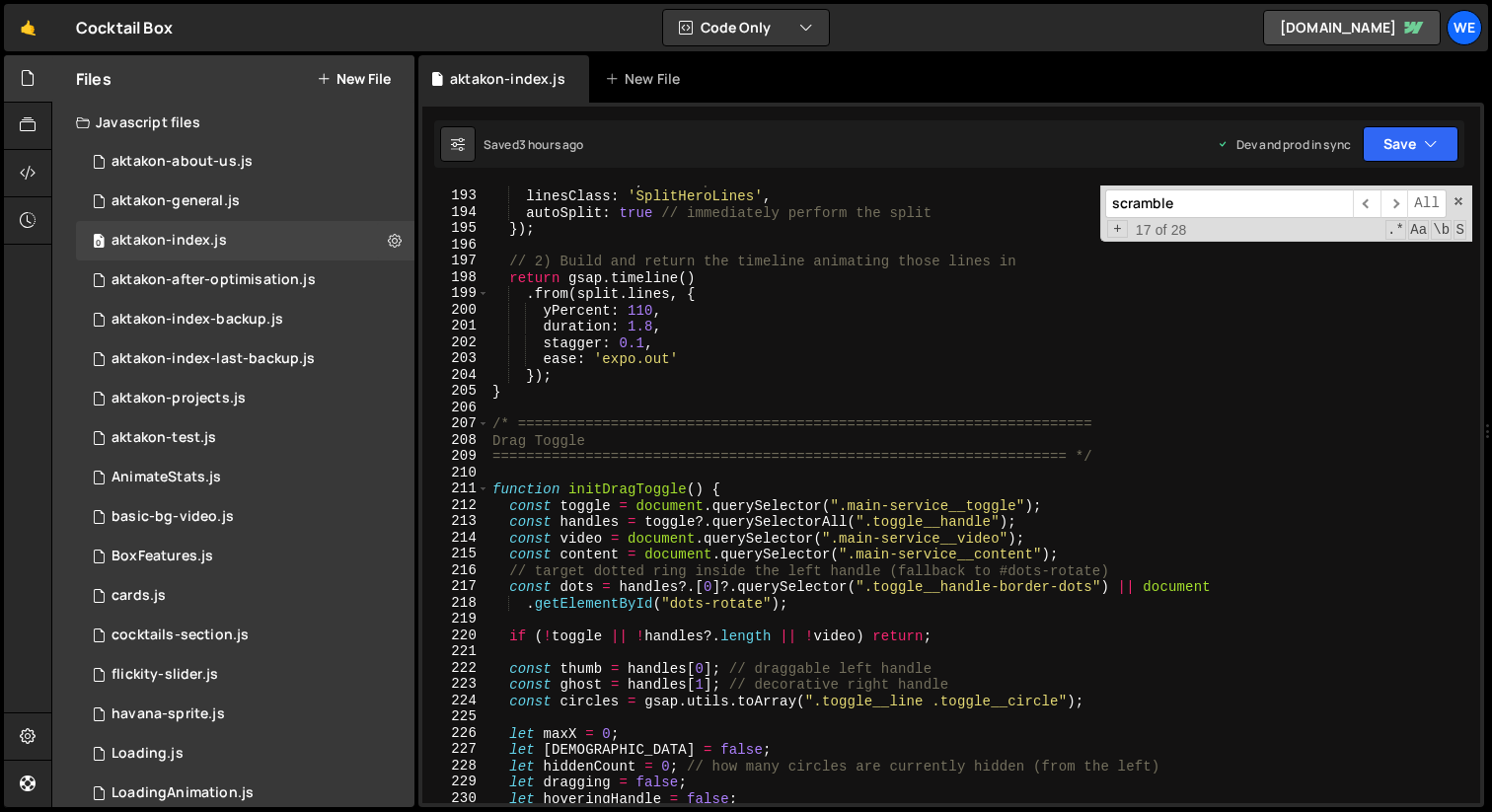
scroll to position [2940, 0]
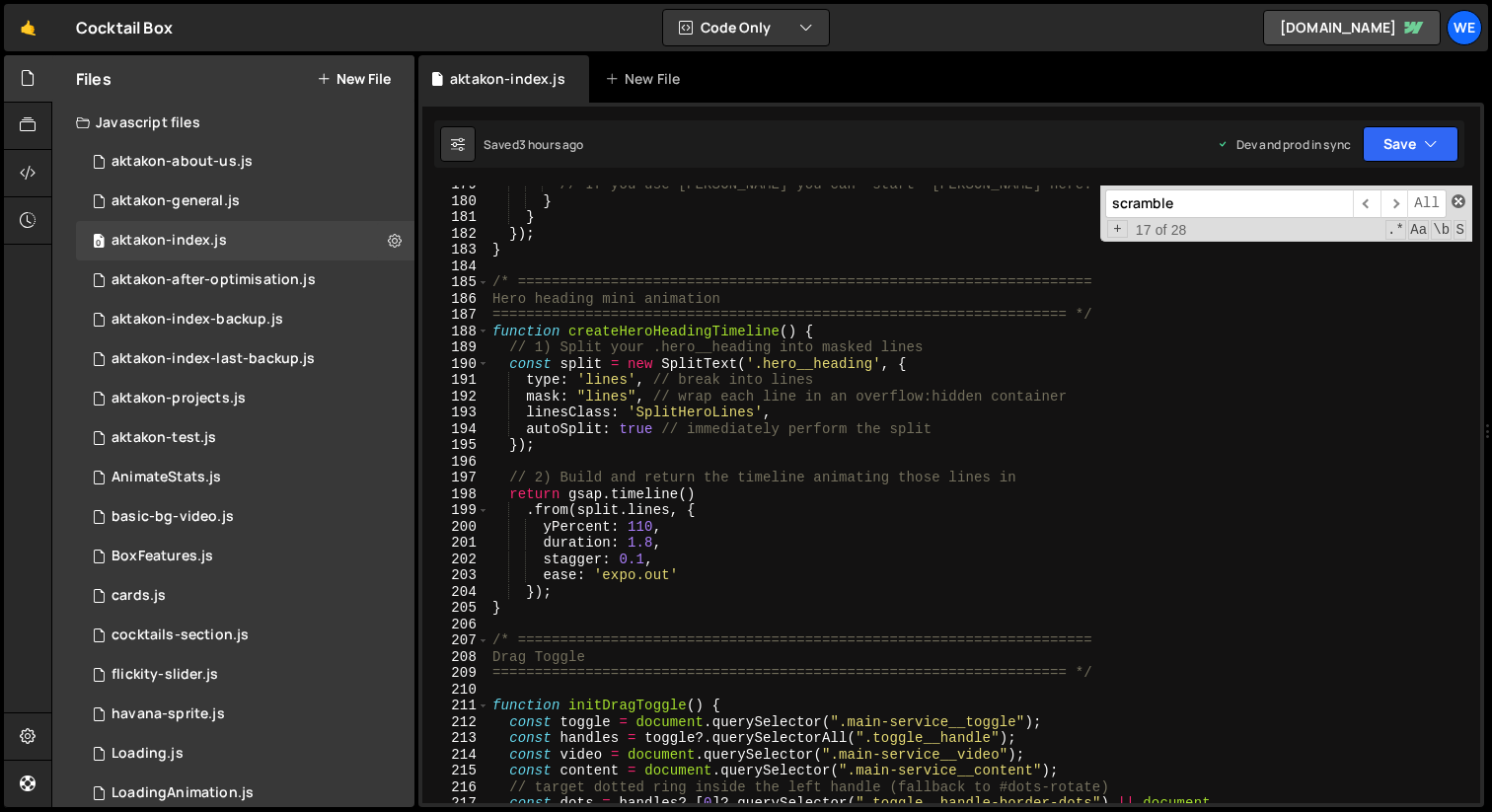
click at [1454, 198] on span at bounding box center [1459, 201] width 14 height 14
type textarea "resetScrambleToOriginal();"
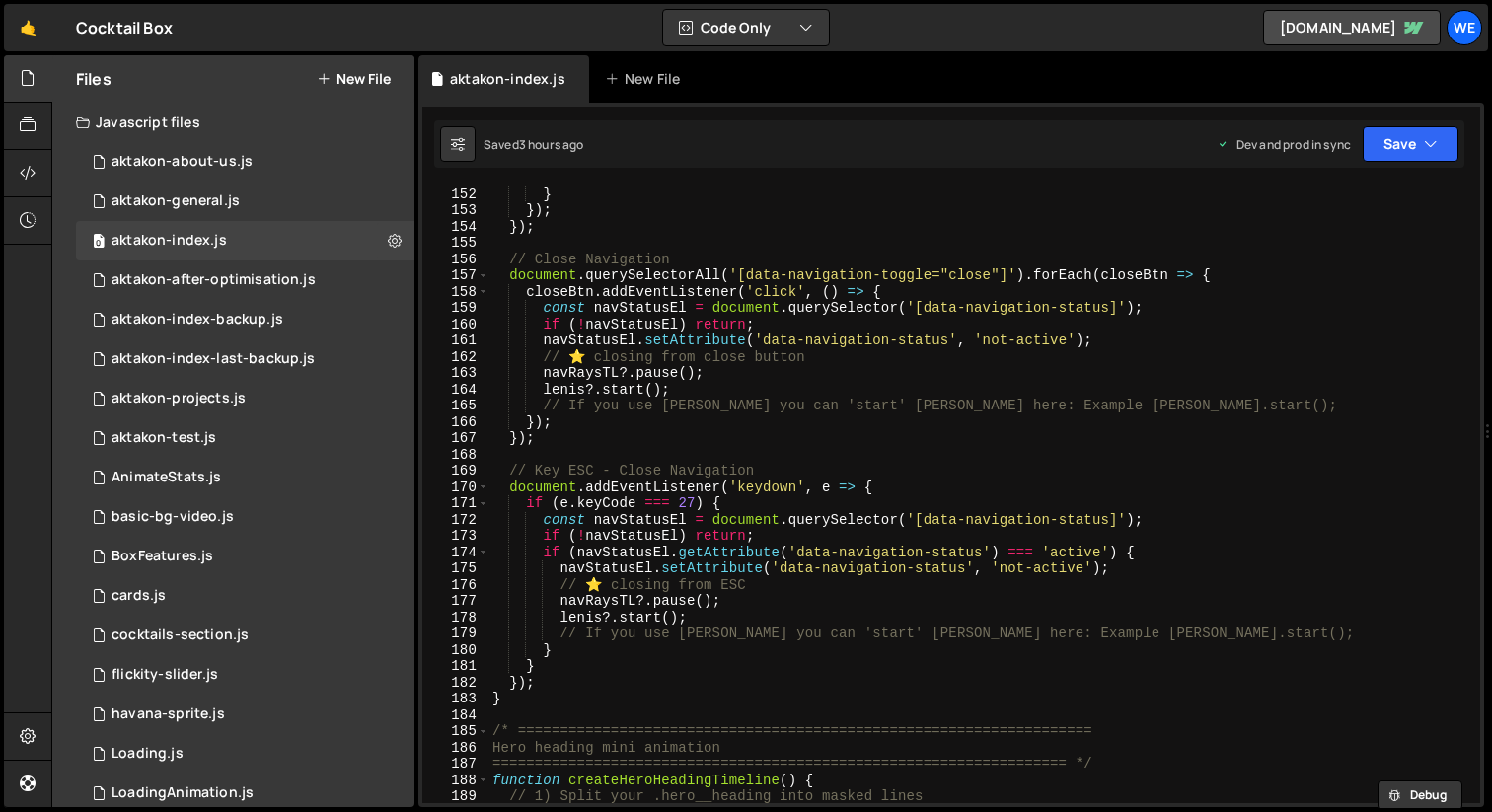
scroll to position [2489, 0]
